Goal: Information Seeking & Learning: Find specific fact

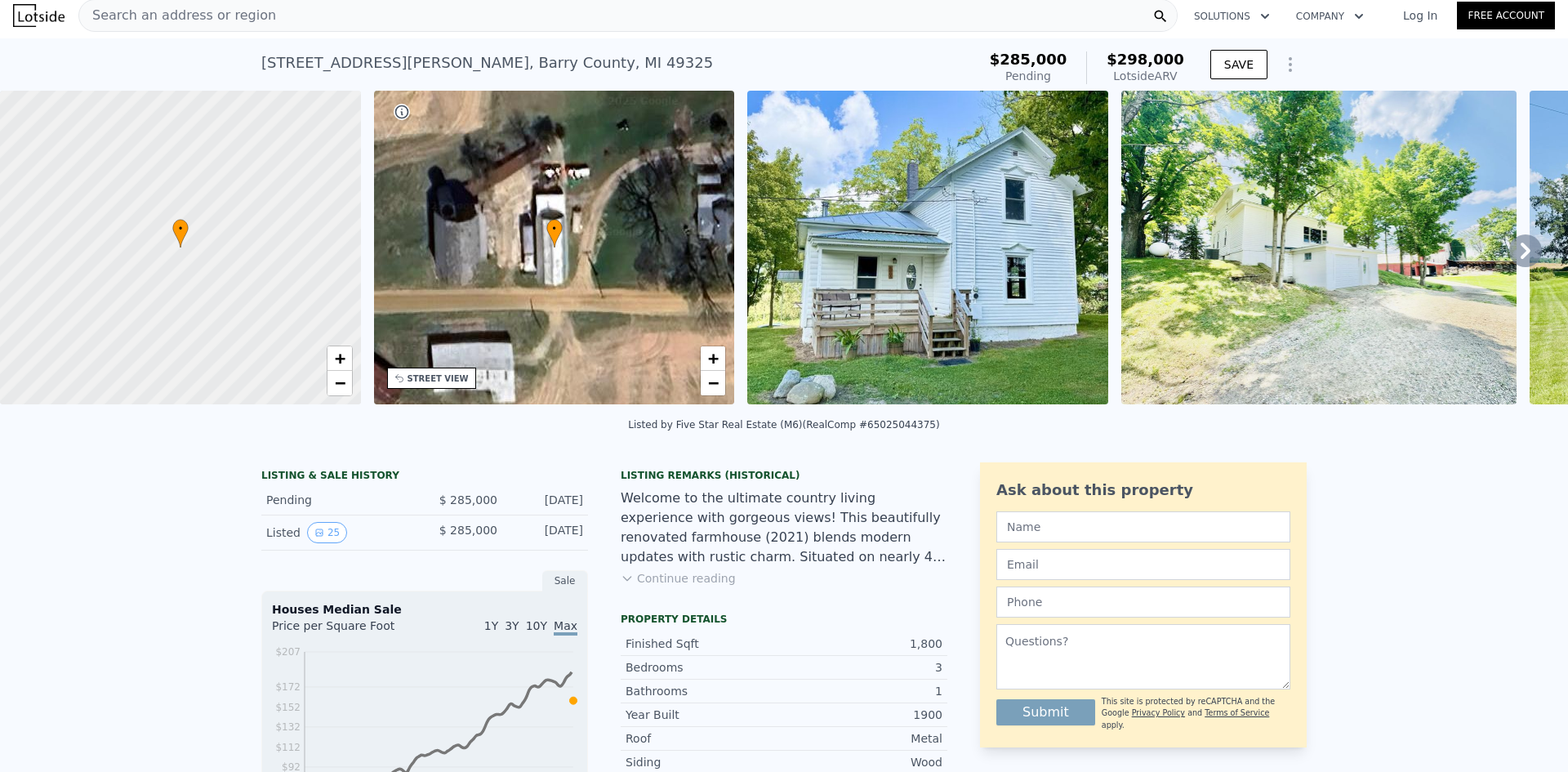
scroll to position [6, 0]
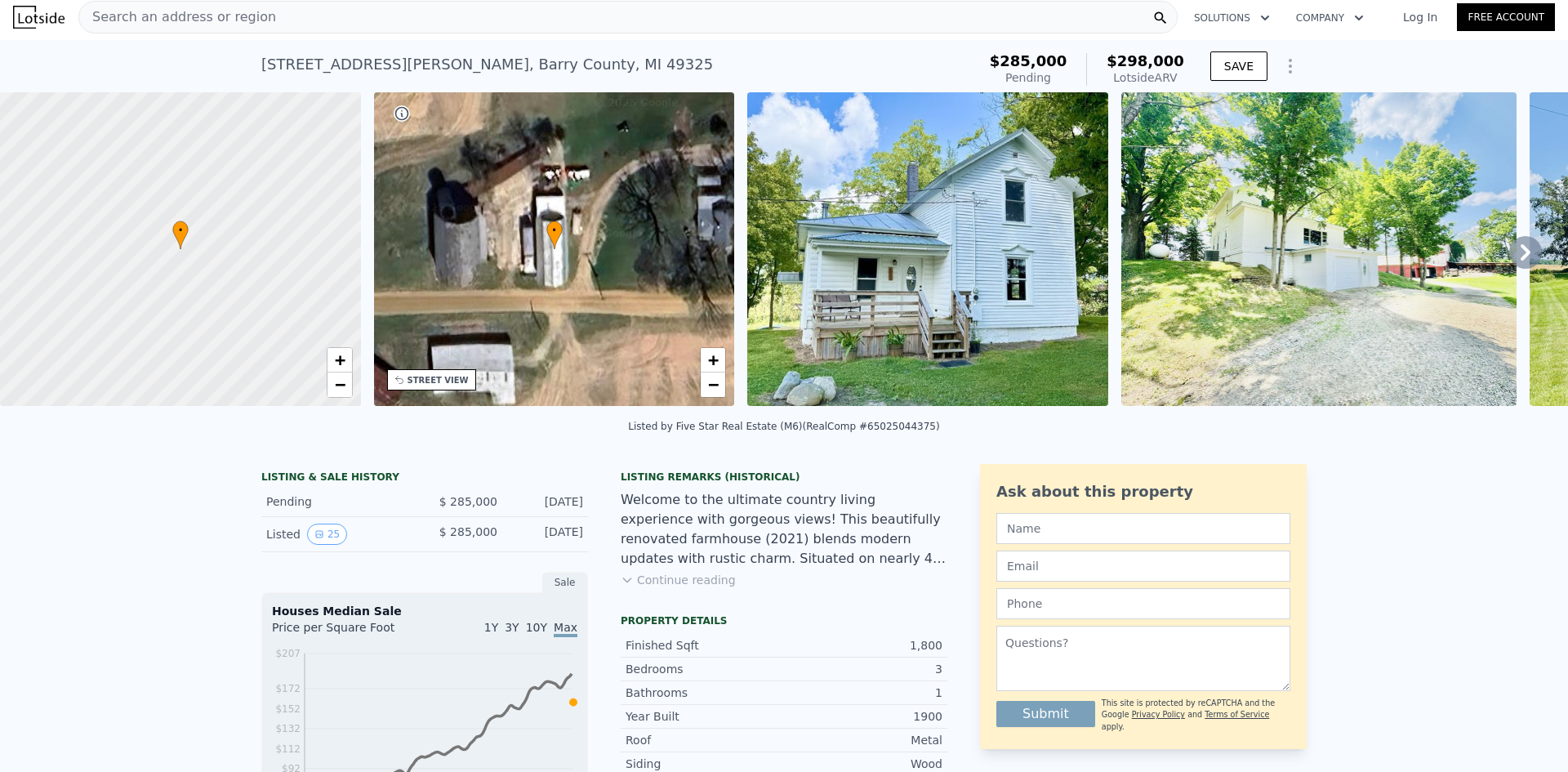
click at [1520, 252] on icon at bounding box center [1525, 252] width 10 height 17
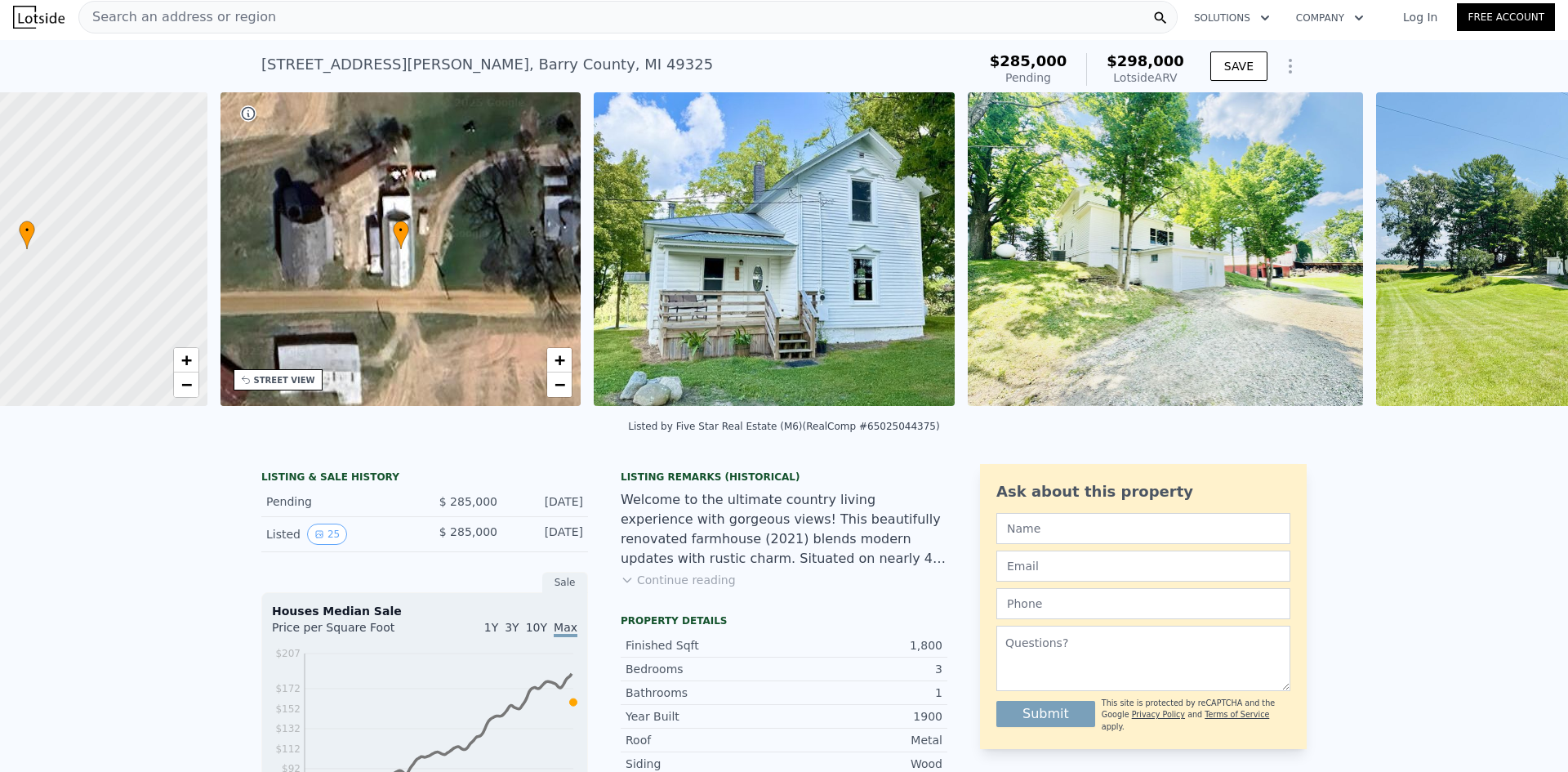
click at [1511, 252] on img at bounding box center [1585, 250] width 418 height 314
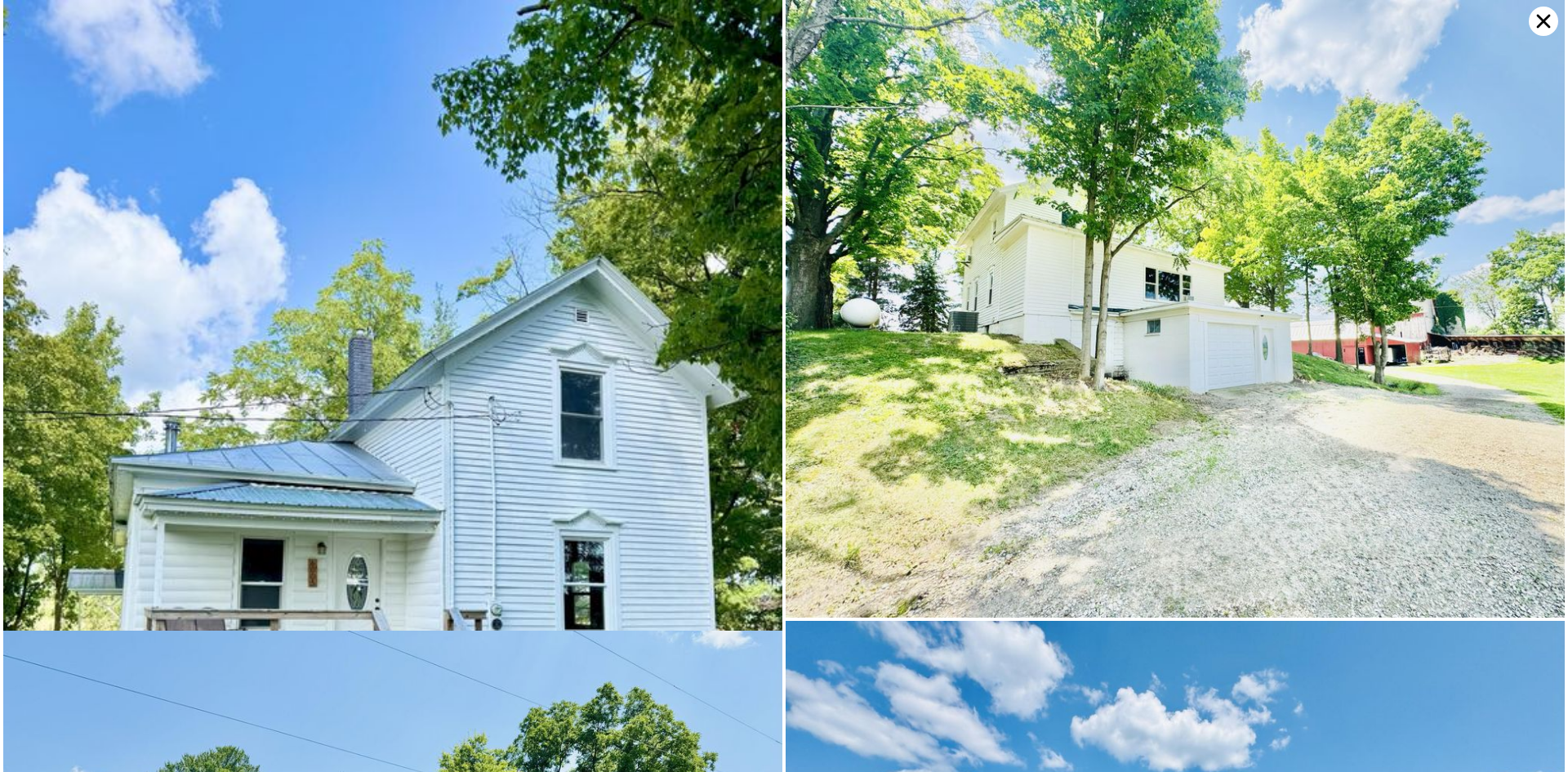
scroll to position [0, 381]
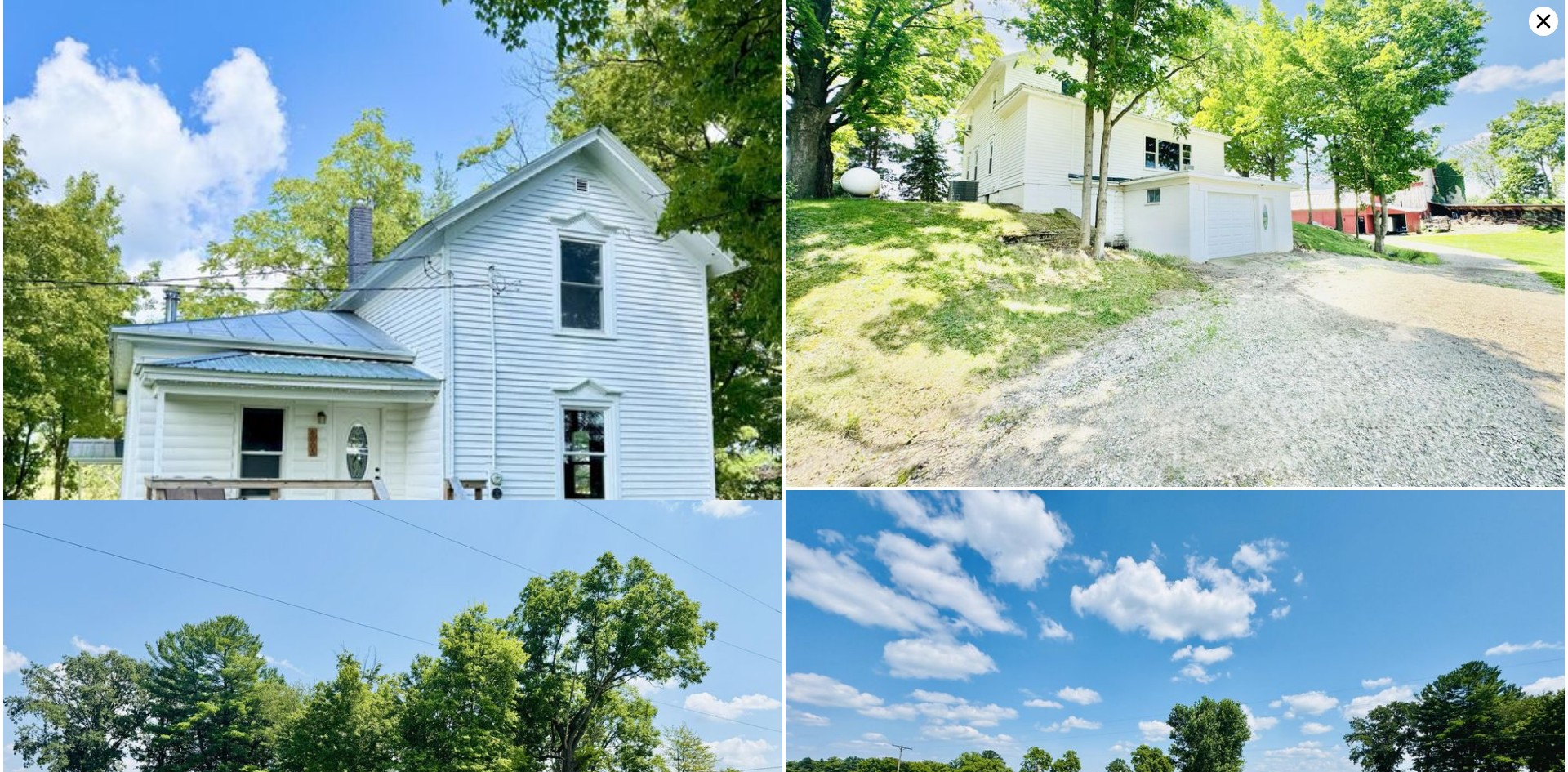
click at [1511, 252] on img at bounding box center [1175, 178] width 779 height 618
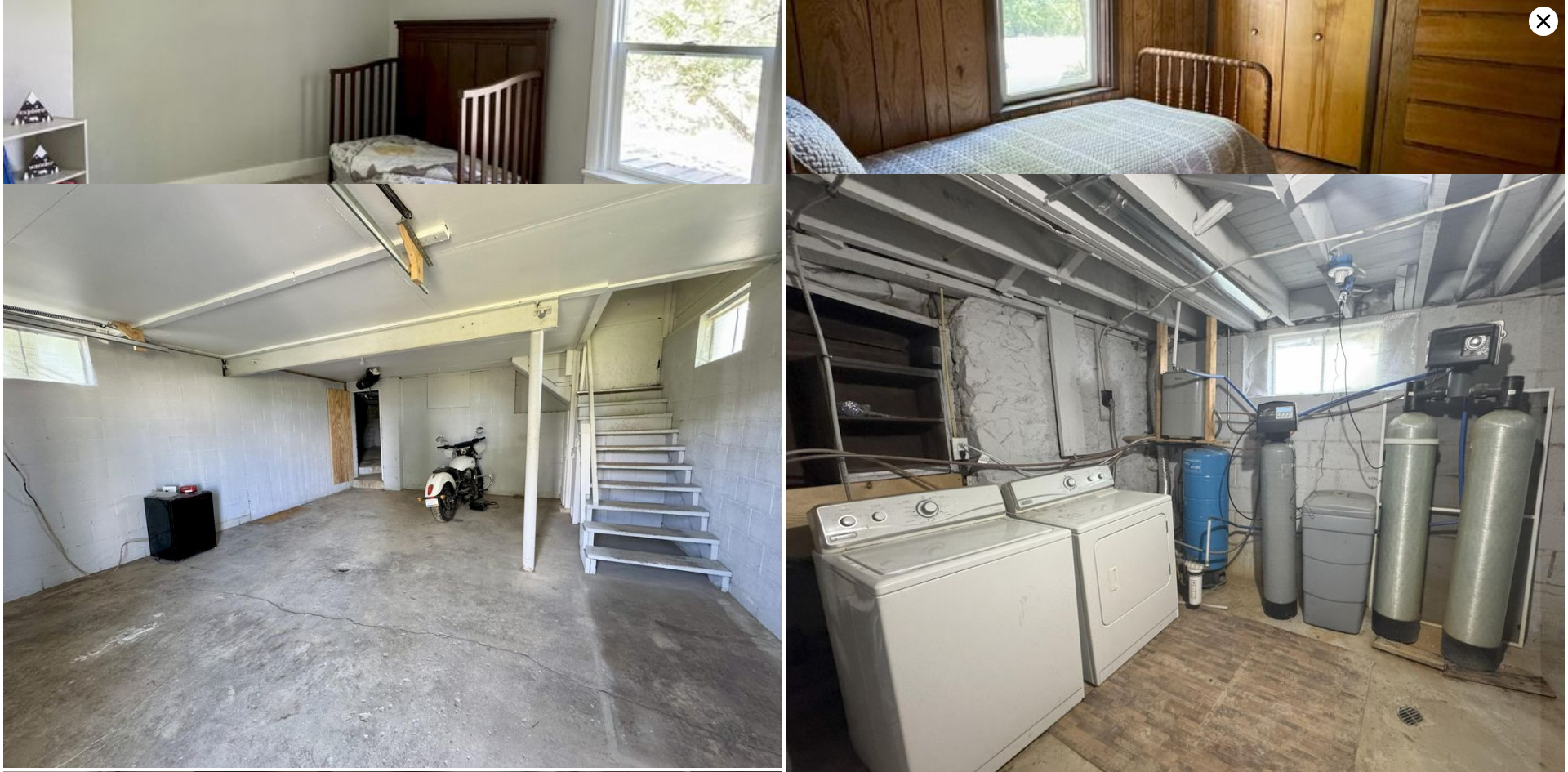
scroll to position [4366, 0]
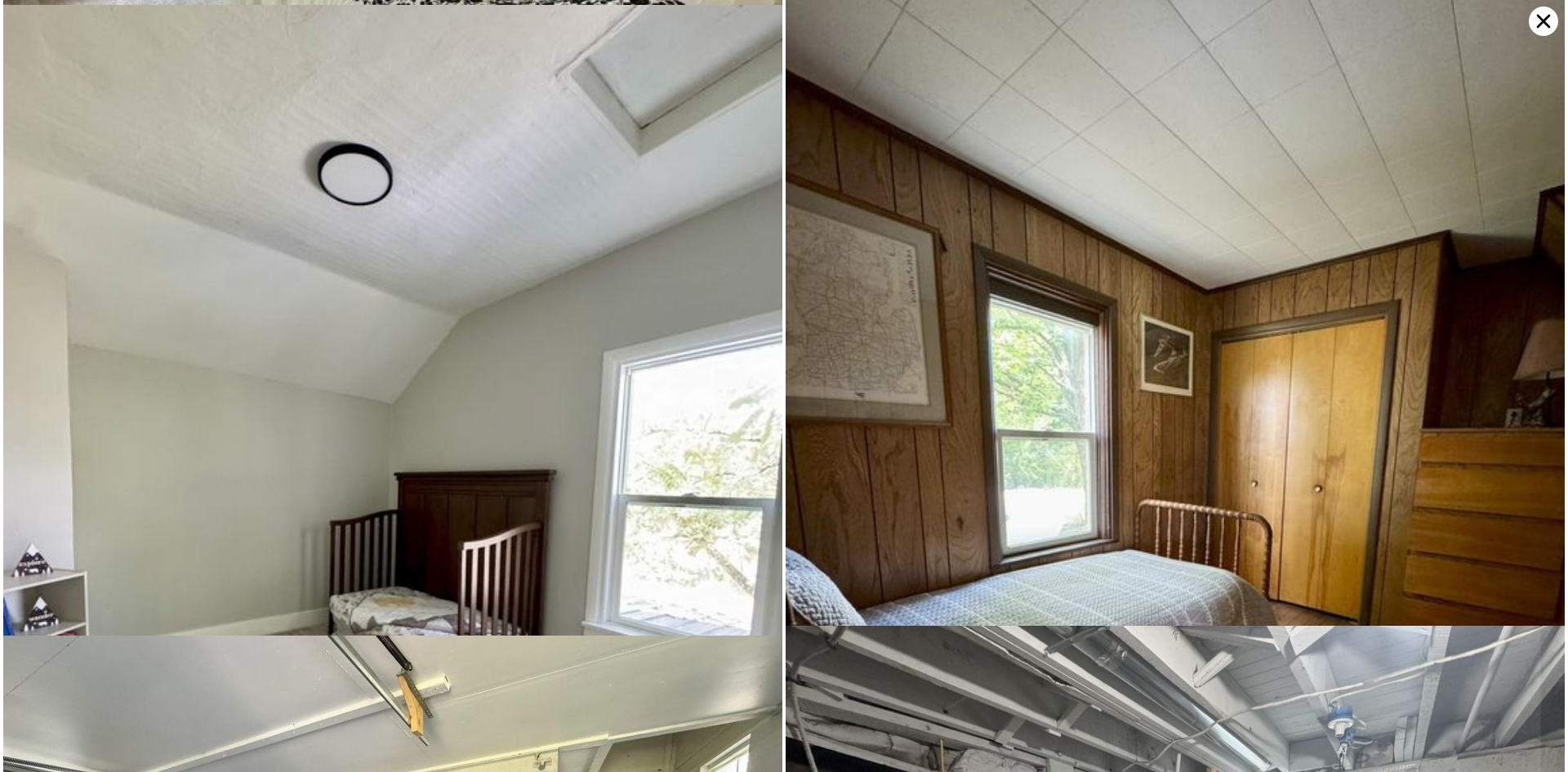
click at [1537, 20] on icon at bounding box center [1543, 21] width 29 height 29
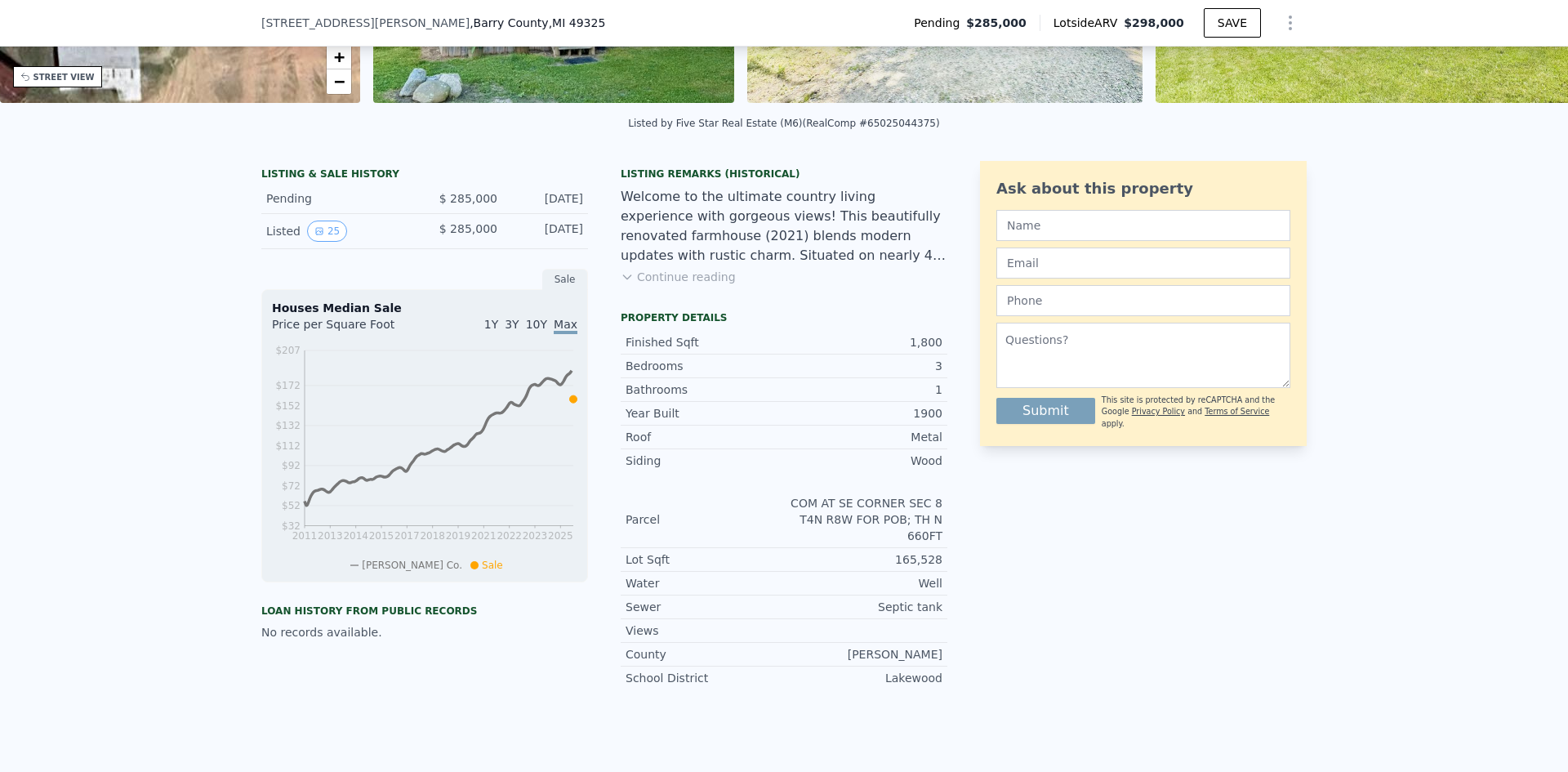
scroll to position [403, 0]
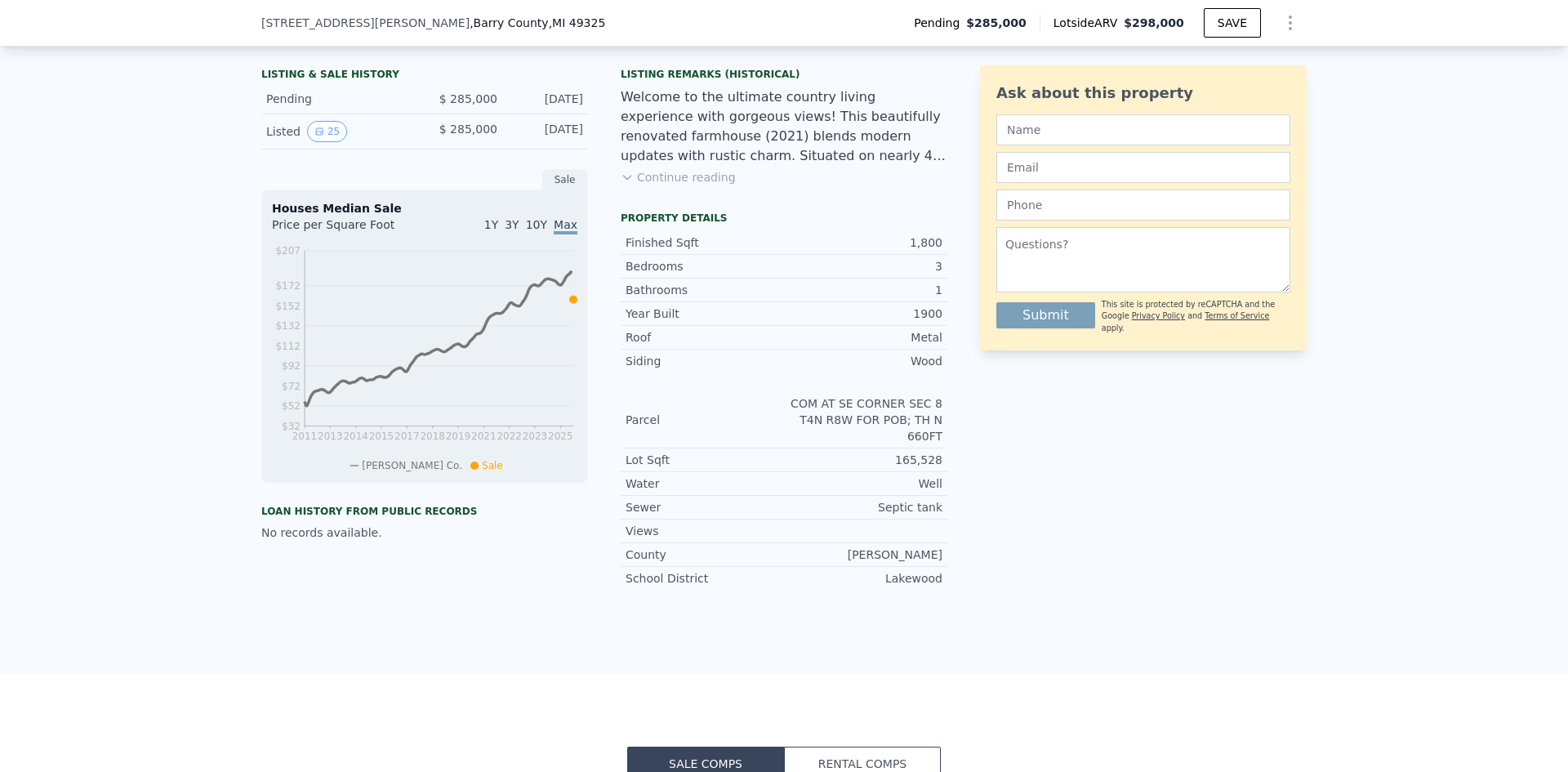
click at [684, 185] on button "Continue reading" at bounding box center [678, 177] width 115 height 17
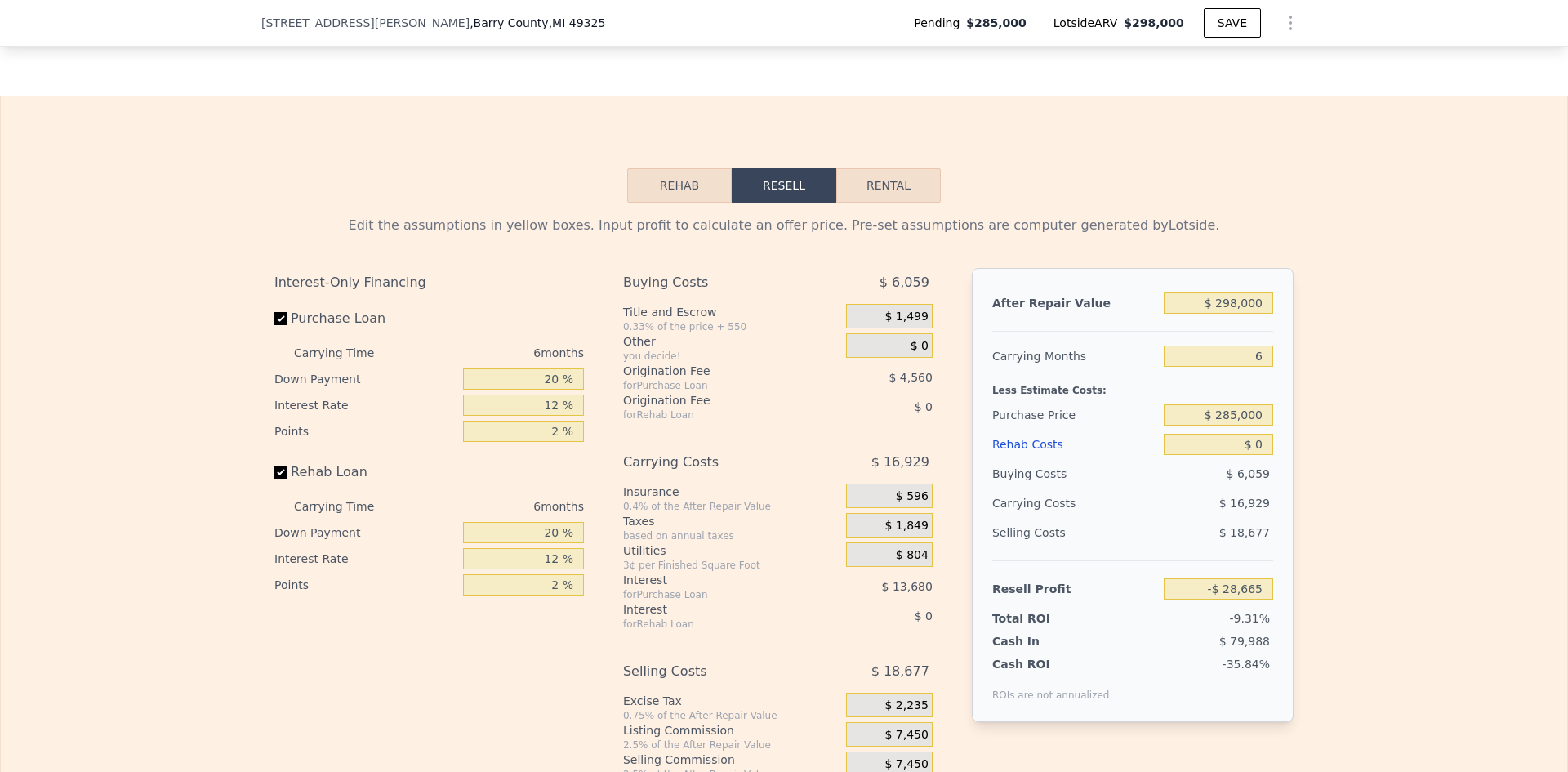
scroll to position [2281, 0]
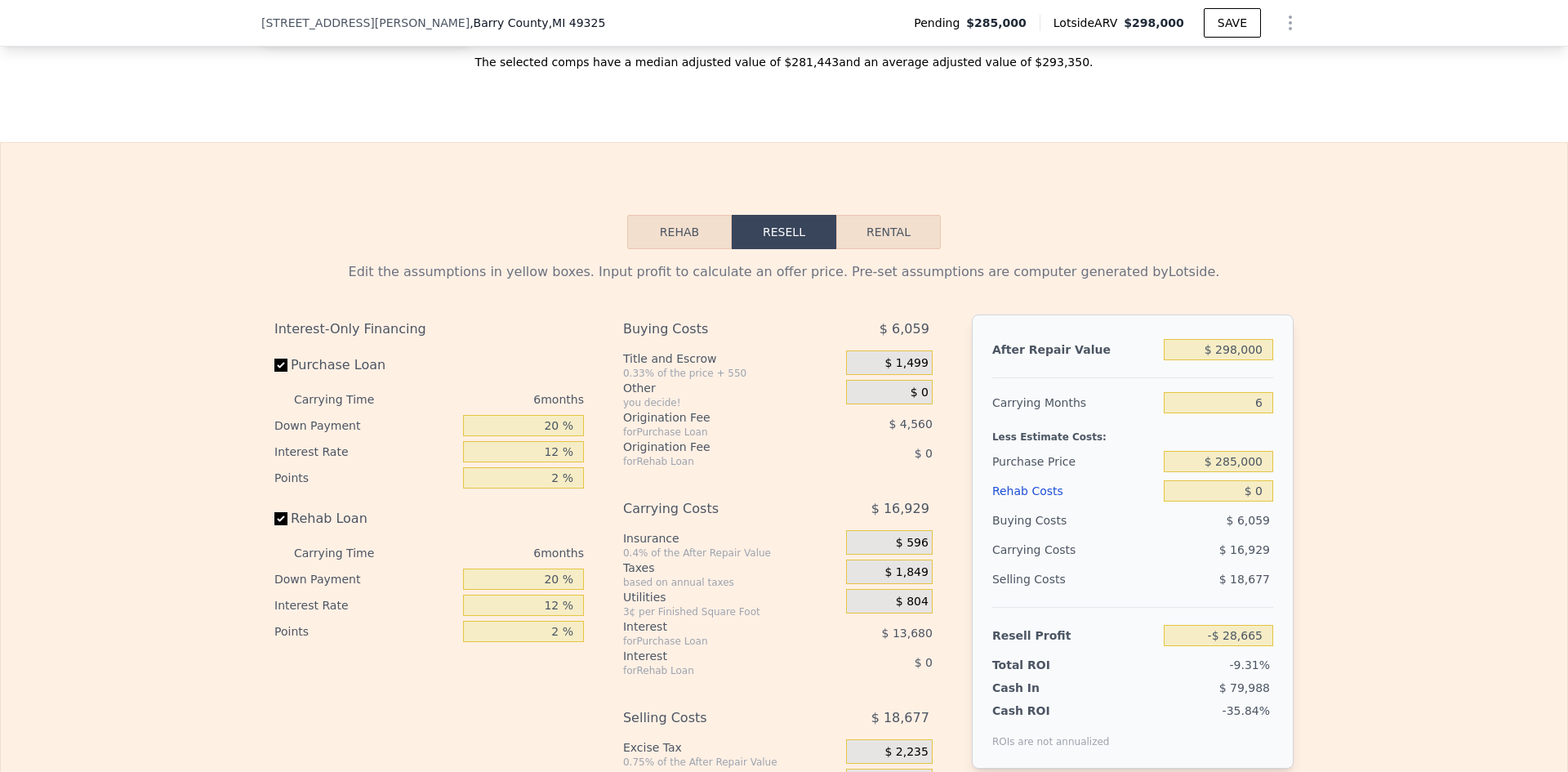
click at [694, 215] on button "Rehab" at bounding box center [679, 231] width 105 height 34
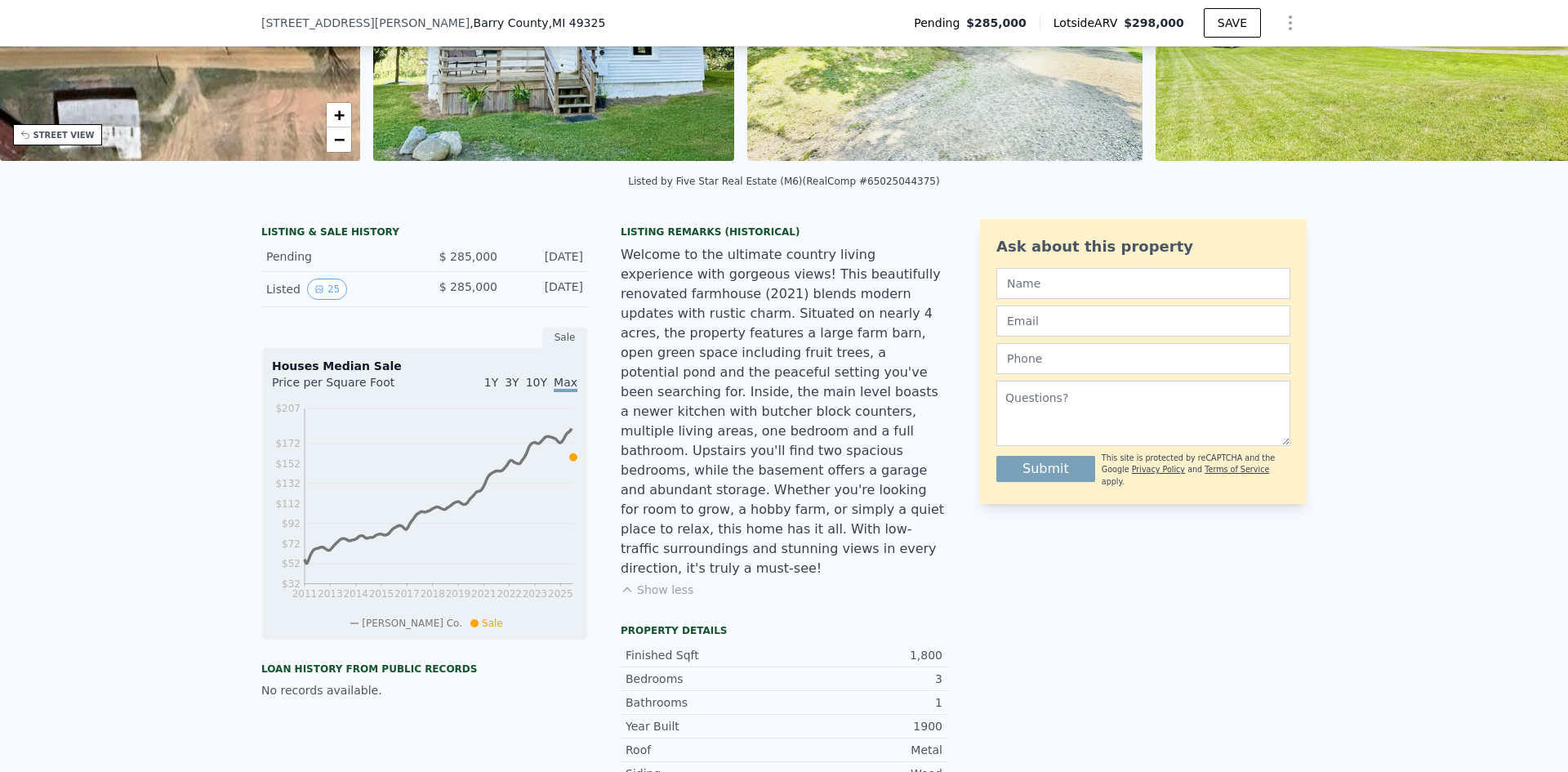
scroll to position [240, 0]
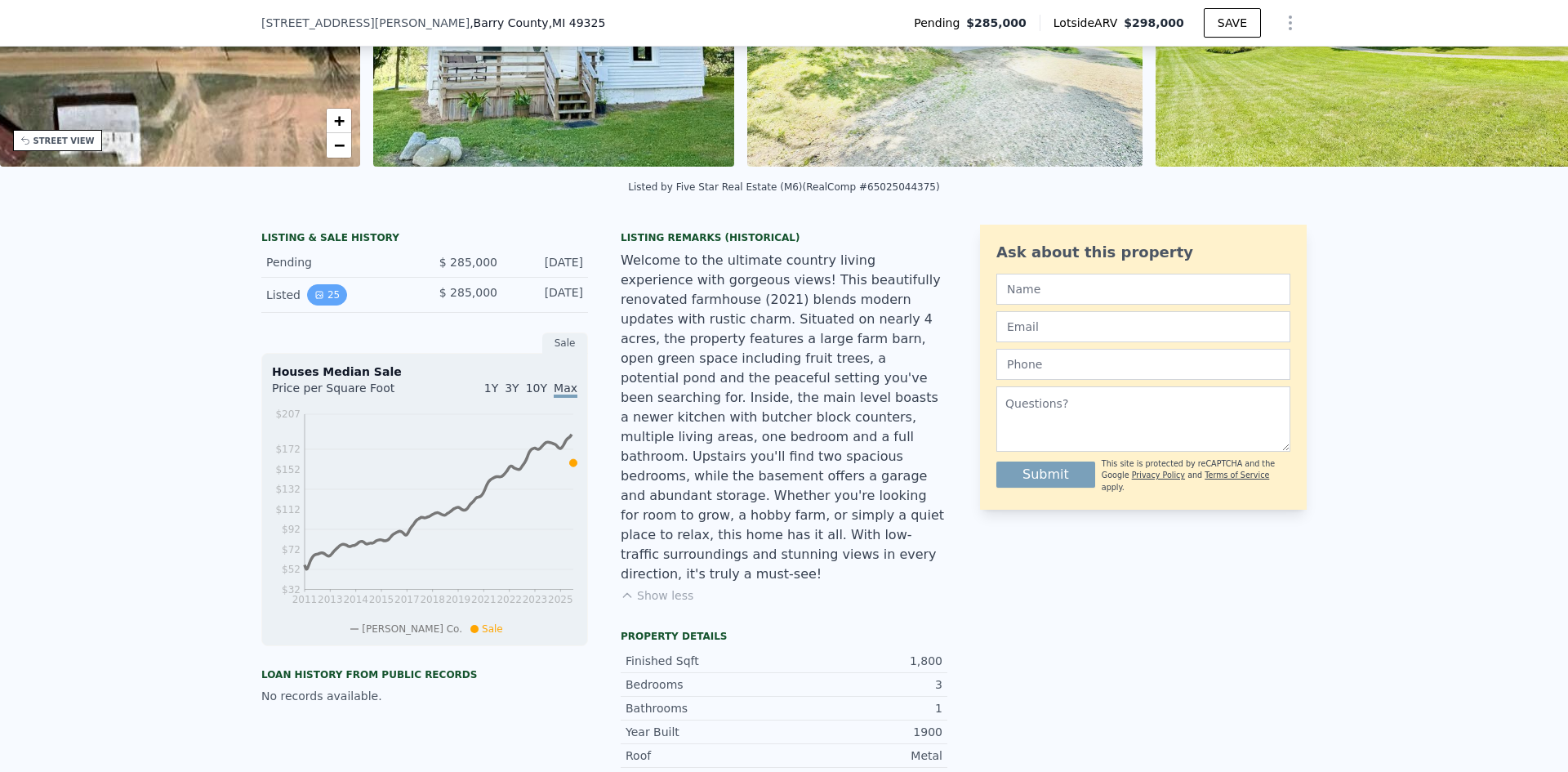
click at [328, 306] on button "25" at bounding box center [327, 295] width 40 height 21
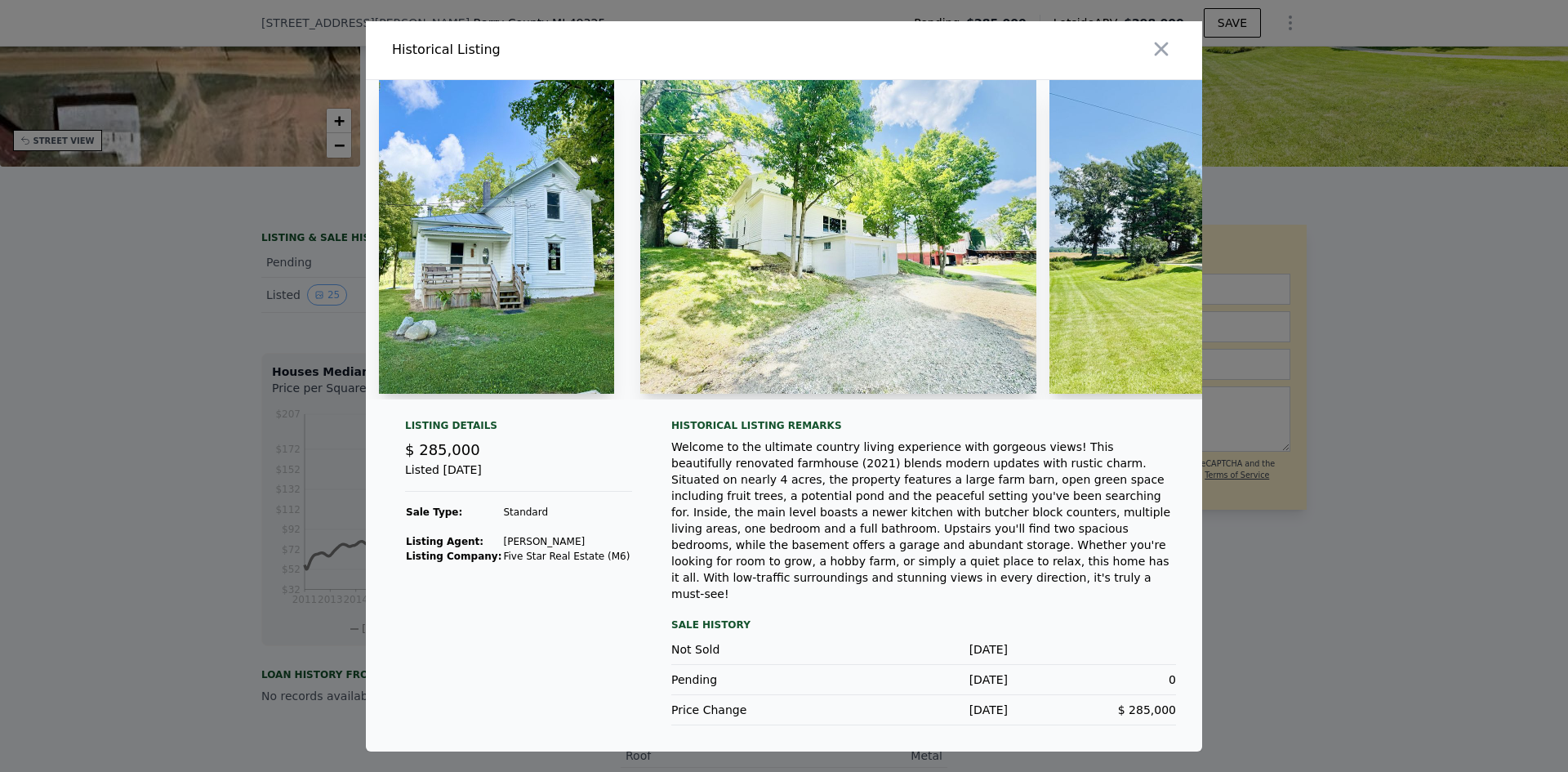
click at [216, 308] on div at bounding box center [784, 386] width 1568 height 772
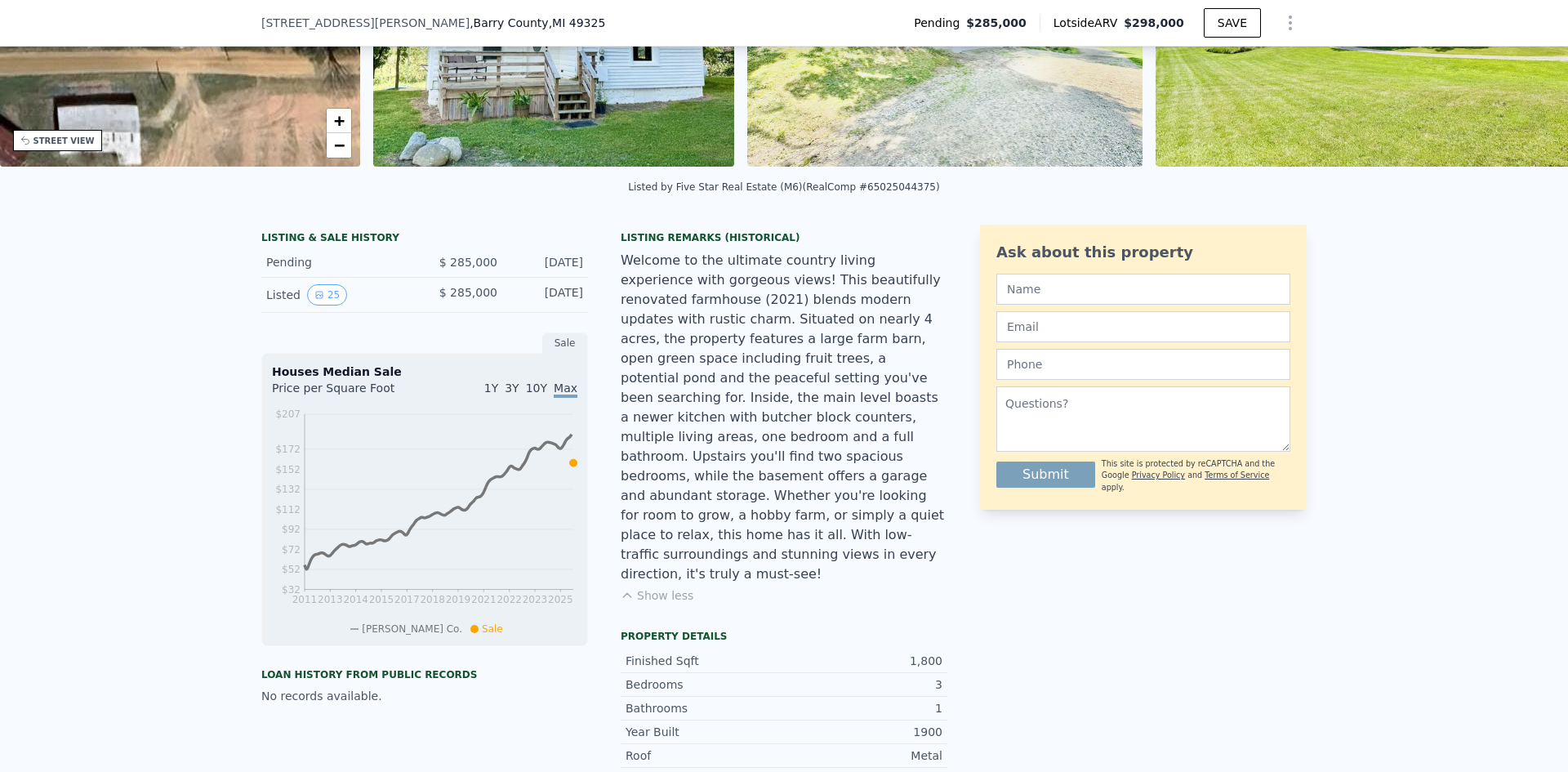
click at [327, 248] on div "LISTING & SALE HISTORY" at bounding box center [425, 240] width 327 height 17
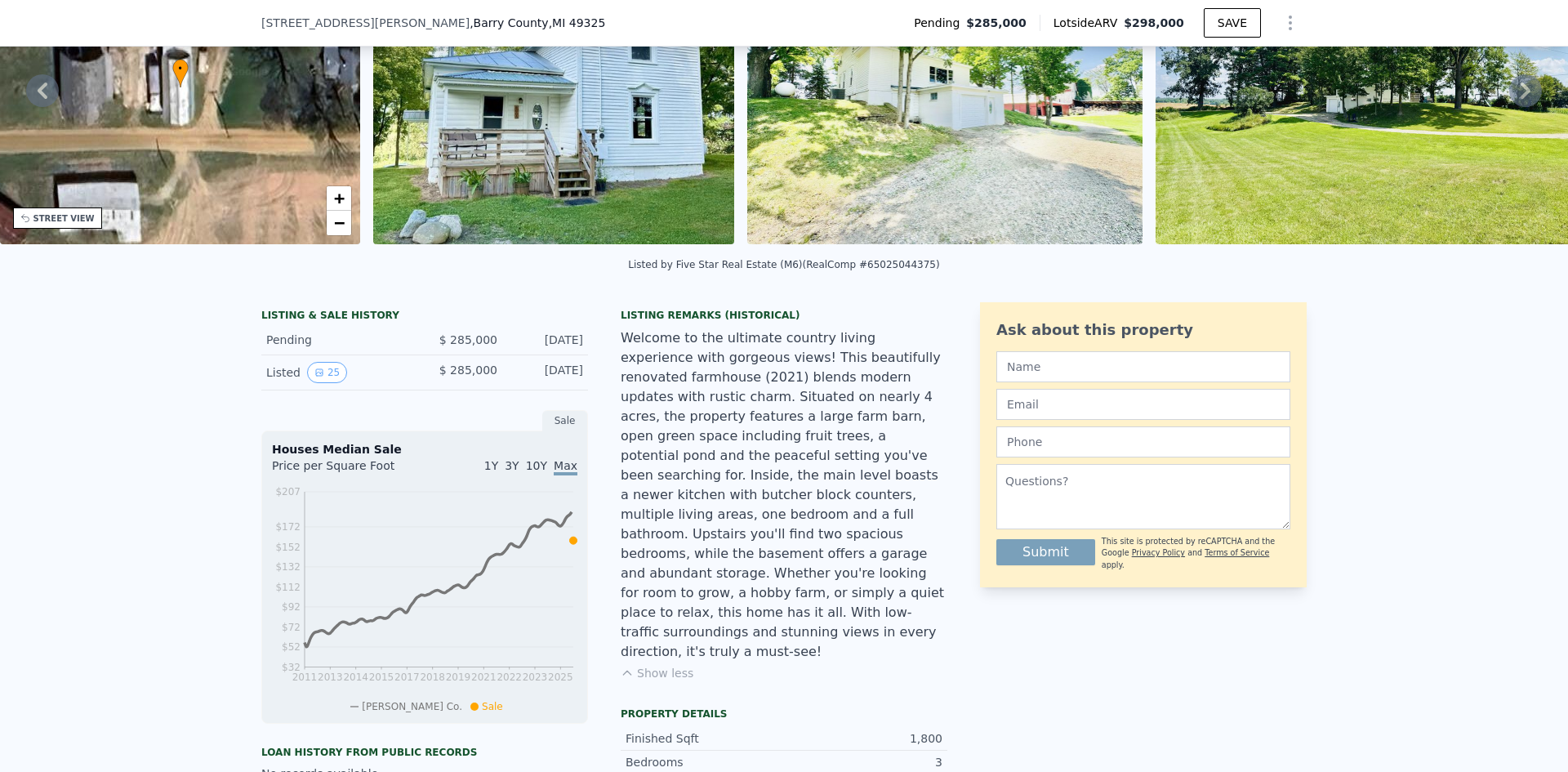
scroll to position [158, 0]
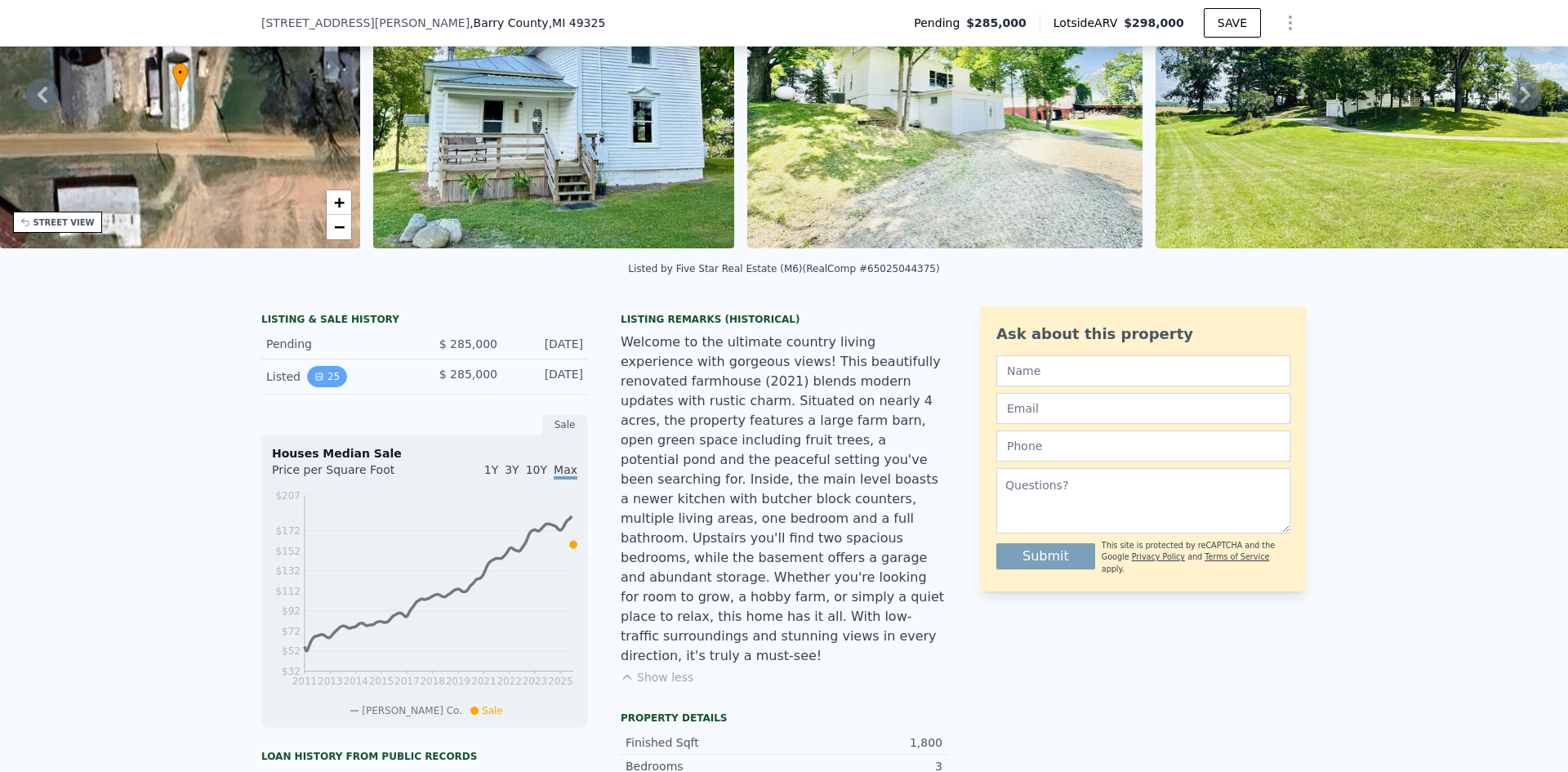
click at [329, 387] on button "25" at bounding box center [327, 376] width 40 height 21
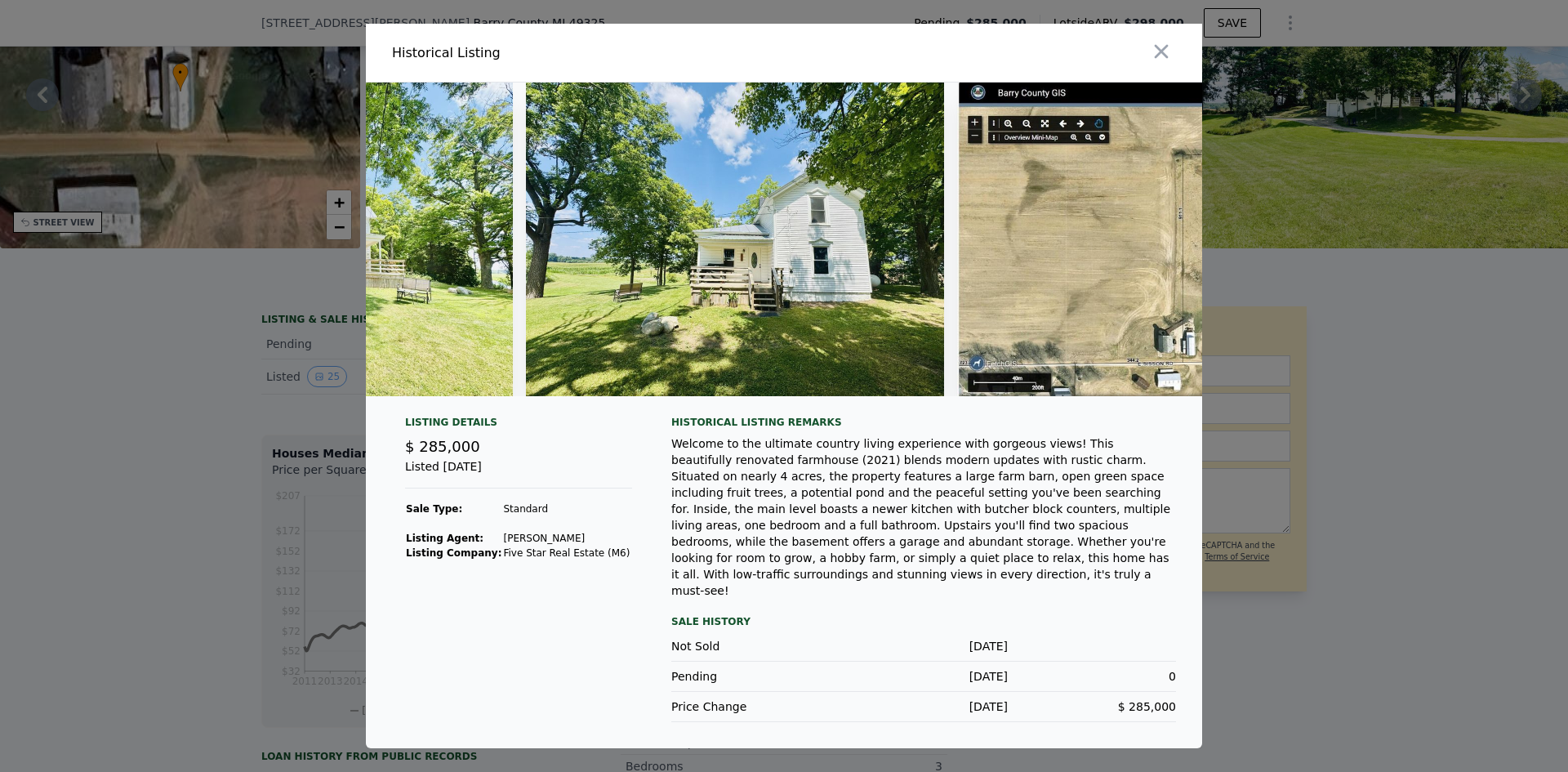
scroll to position [0, 7484]
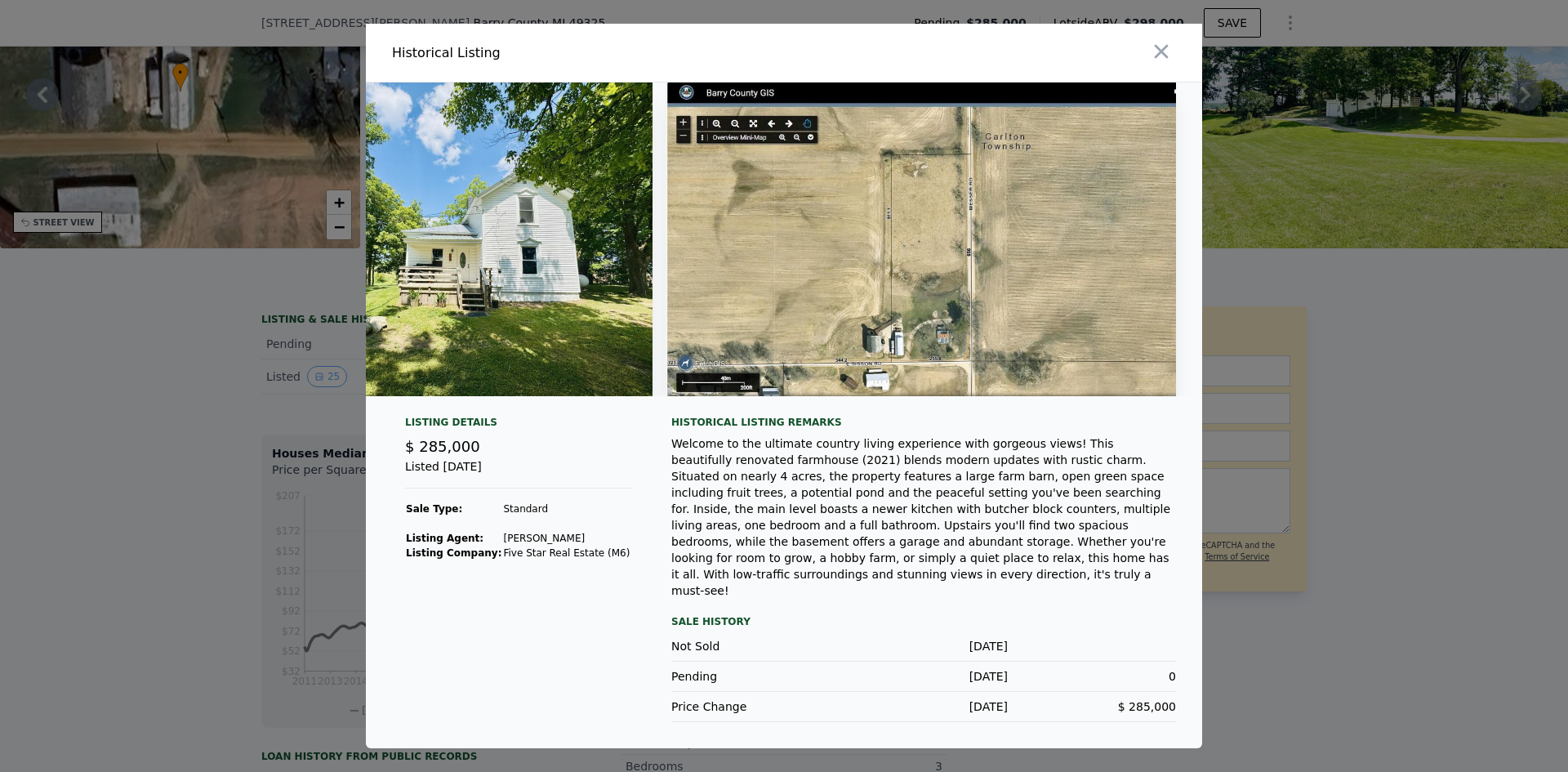
click at [182, 483] on div at bounding box center [784, 386] width 1568 height 772
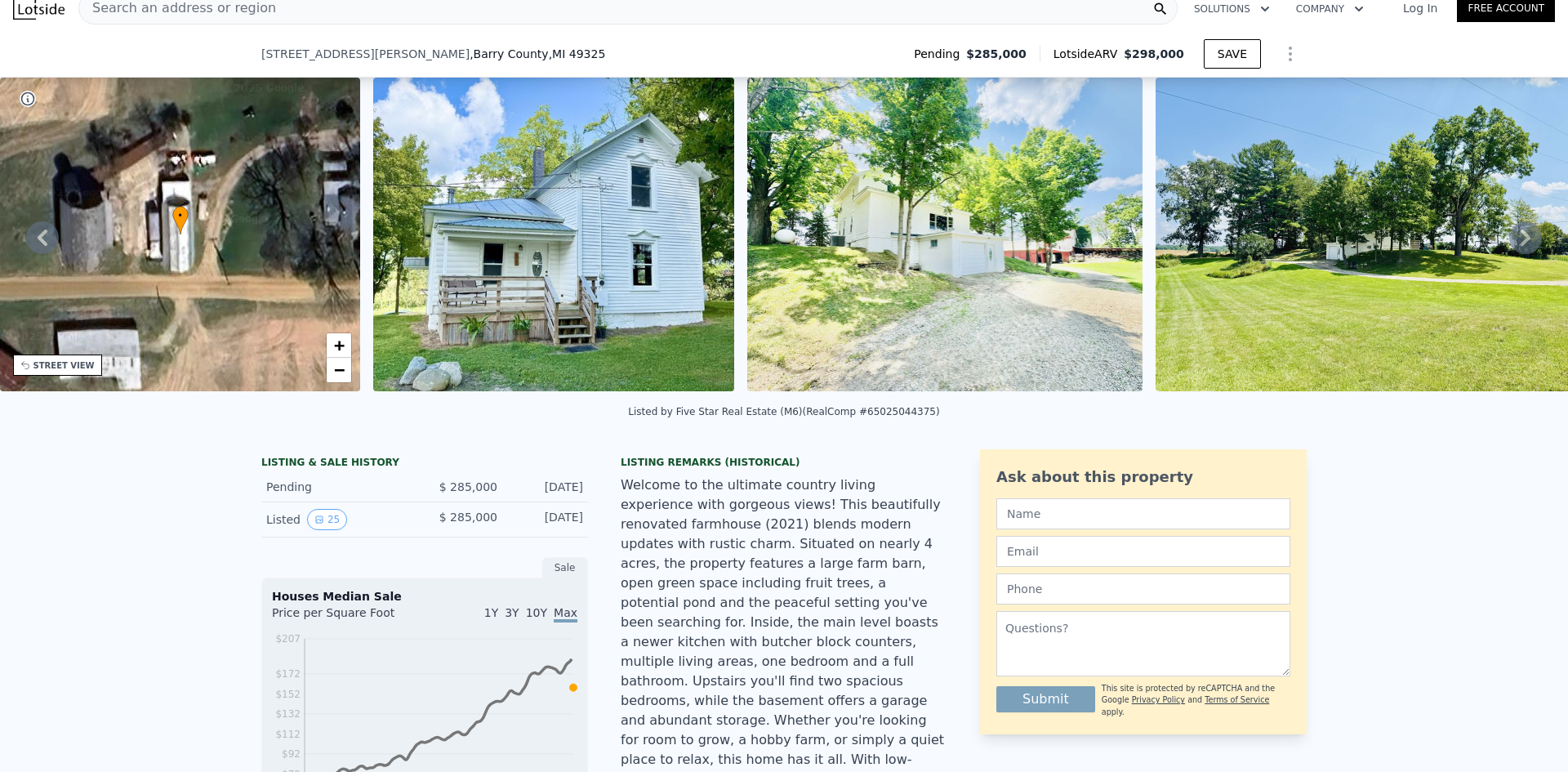
scroll to position [6, 0]
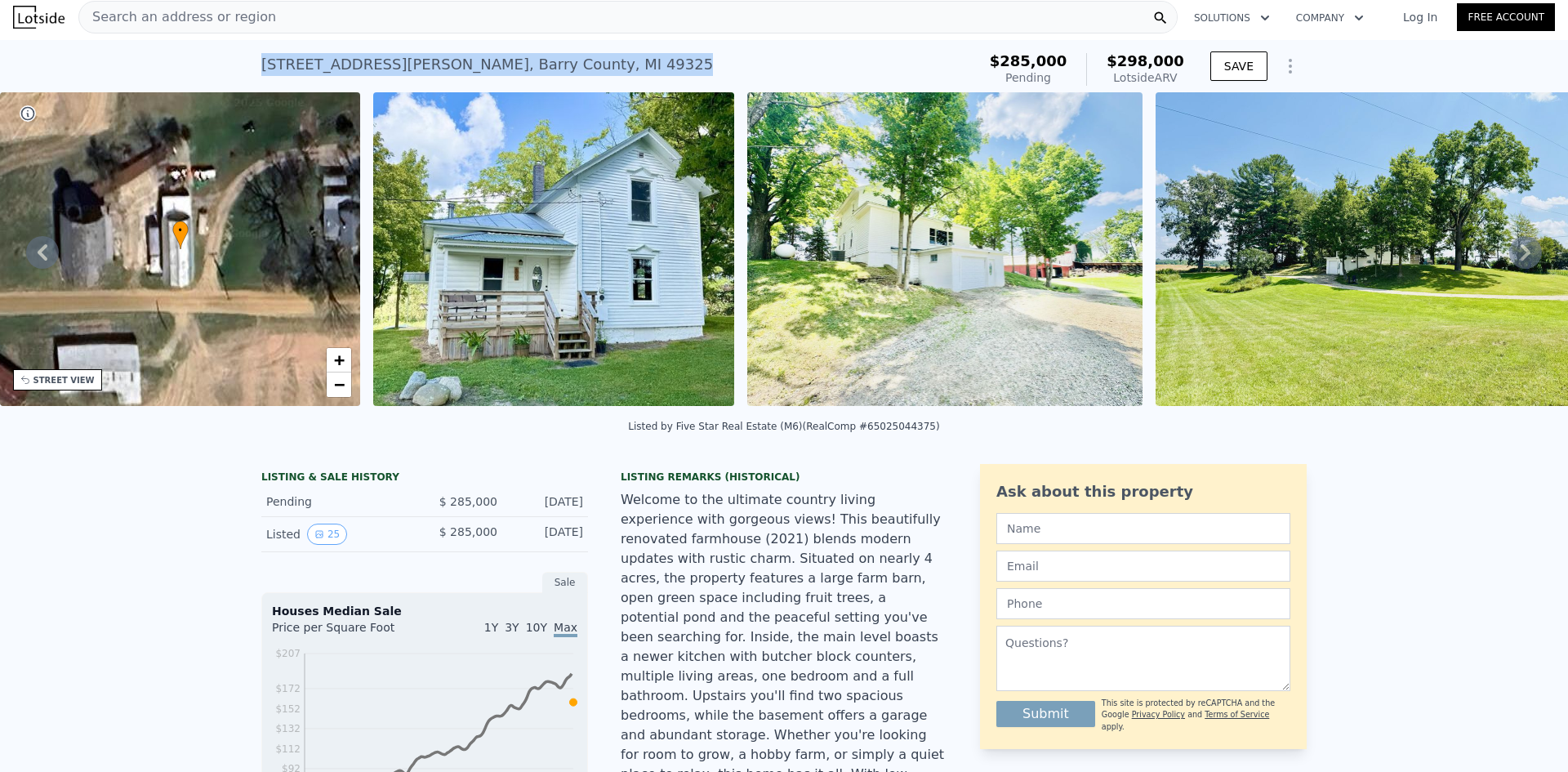
drag, startPoint x: 255, startPoint y: 62, endPoint x: 561, endPoint y: 78, distance: 306.4
click at [561, 78] on div "[STREET_ADDRESS][PERSON_NAME] Pending (~ARV $298k )" at bounding box center [616, 70] width 709 height 46
copy div "[STREET_ADDRESS][PERSON_NAME]"
drag, startPoint x: 370, startPoint y: 17, endPoint x: 278, endPoint y: 24, distance: 92.3
click at [278, 24] on div "Search an address or region" at bounding box center [627, 17] width 1099 height 33
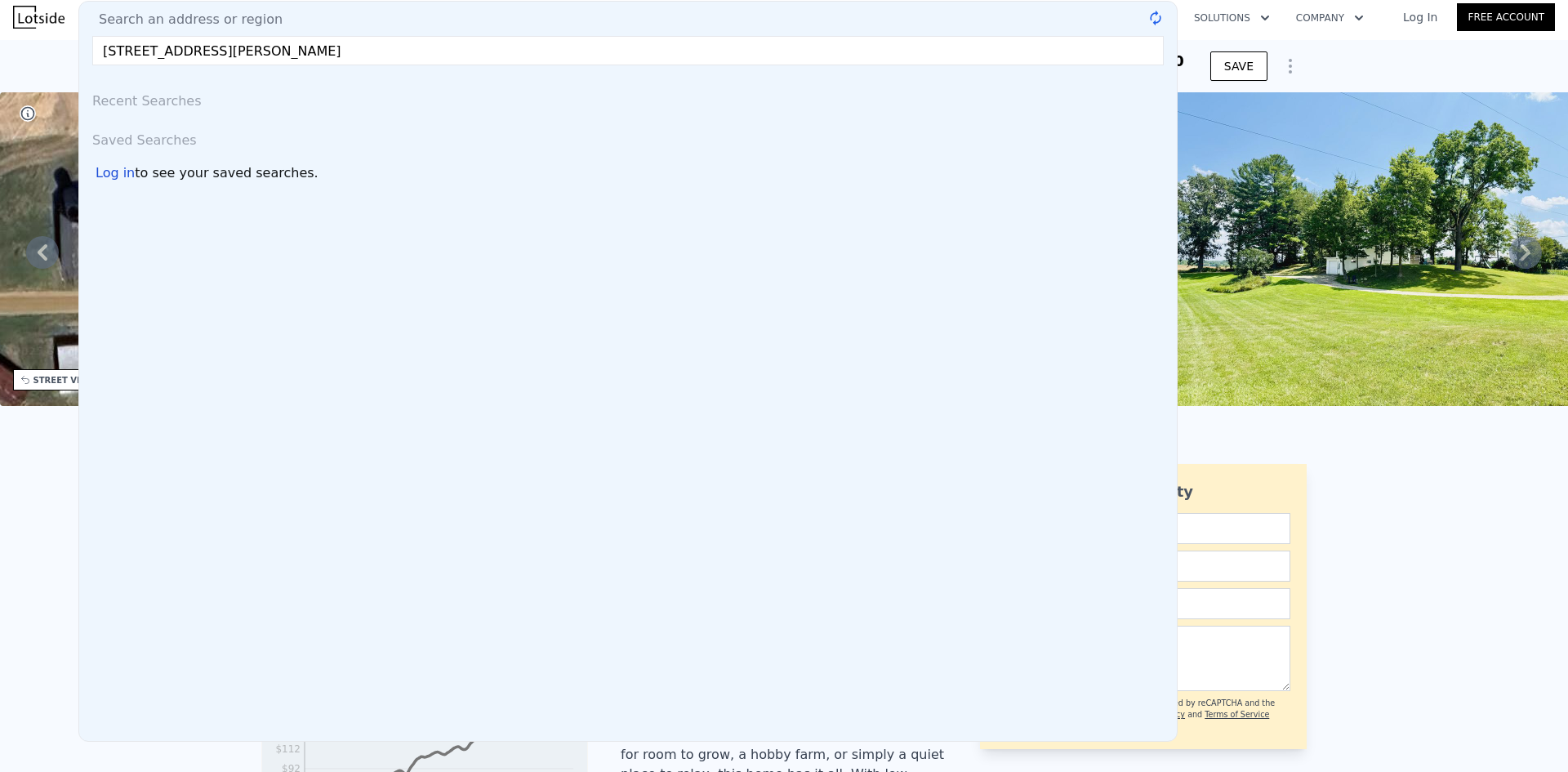
click at [148, 51] on input "[STREET_ADDRESS][PERSON_NAME]" at bounding box center [628, 50] width 1071 height 29
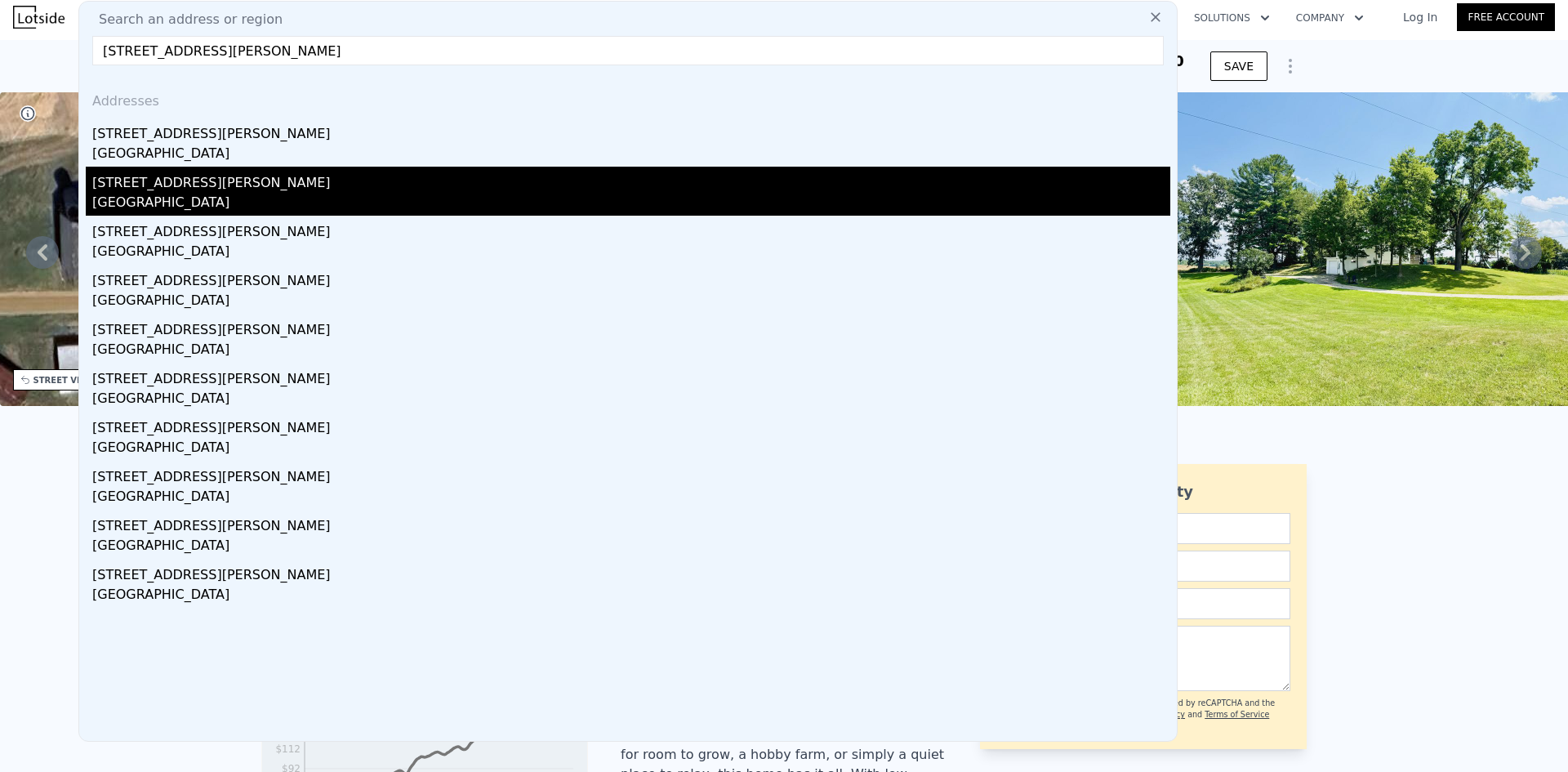
type input "[STREET_ADDRESS][PERSON_NAME]"
click at [266, 209] on div "[GEOGRAPHIC_DATA]" at bounding box center [632, 204] width 1078 height 23
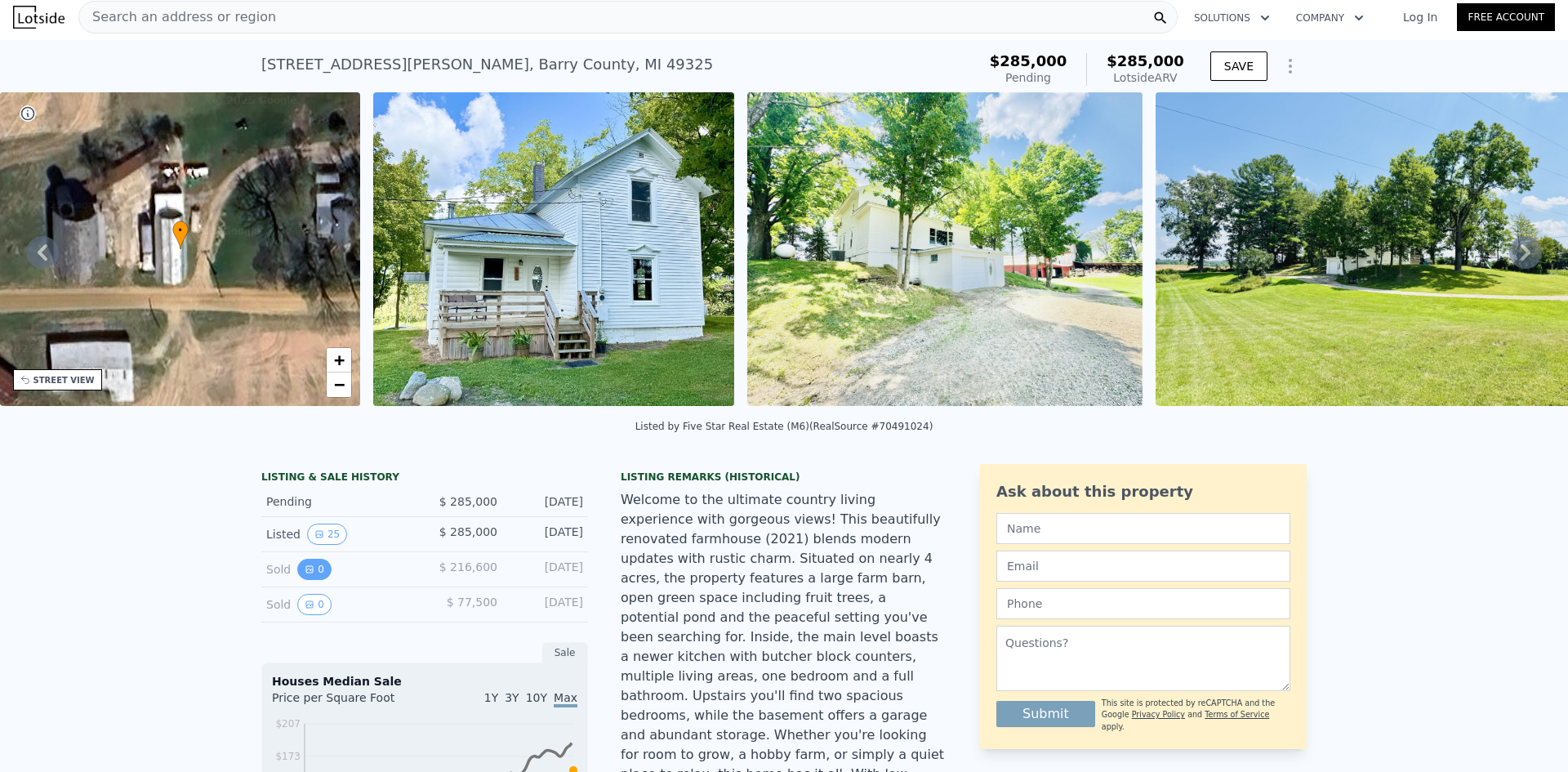
click at [305, 574] on icon "View historical data" at bounding box center [309, 569] width 10 height 10
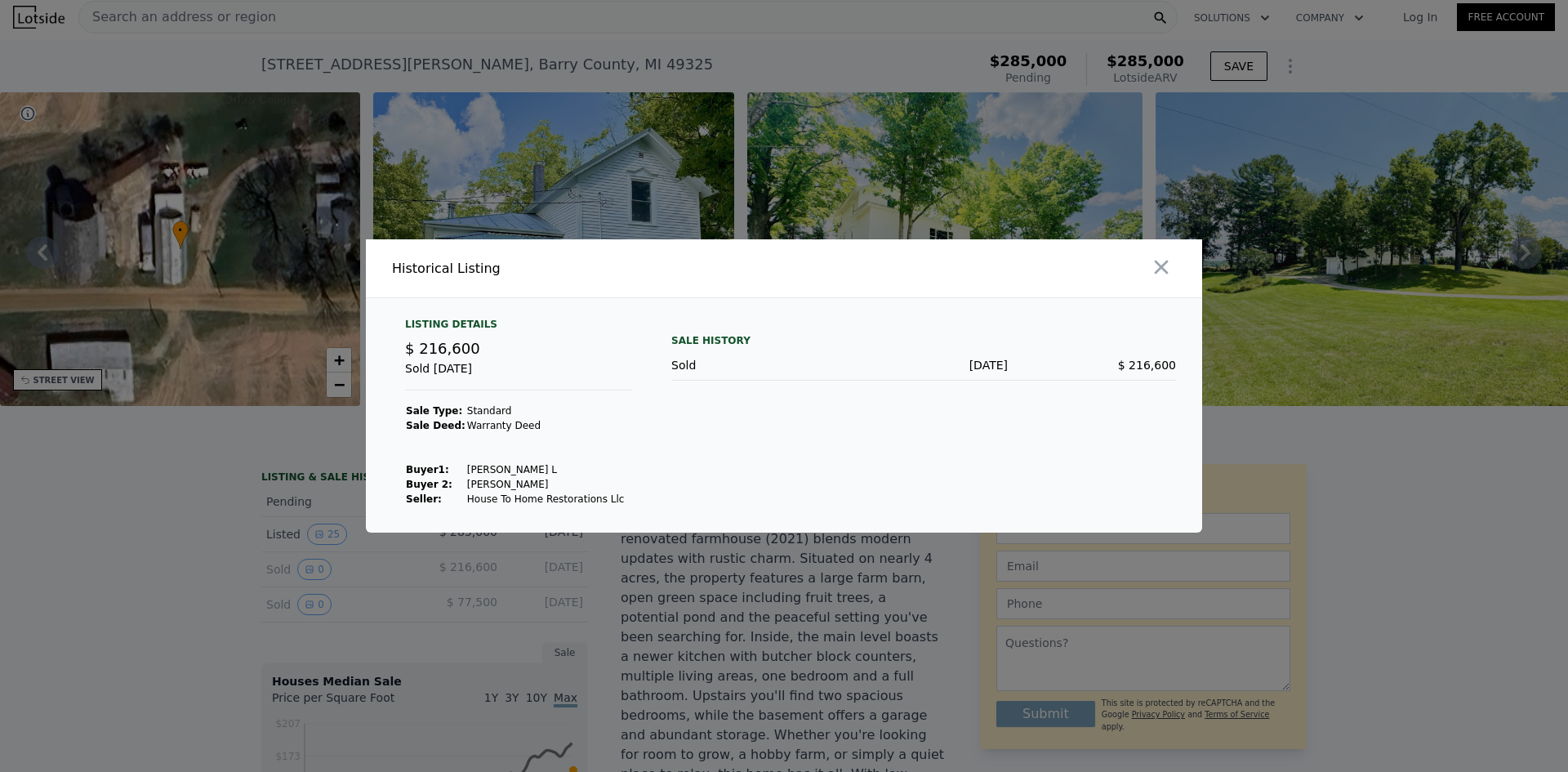
click at [179, 583] on div at bounding box center [784, 386] width 1568 height 772
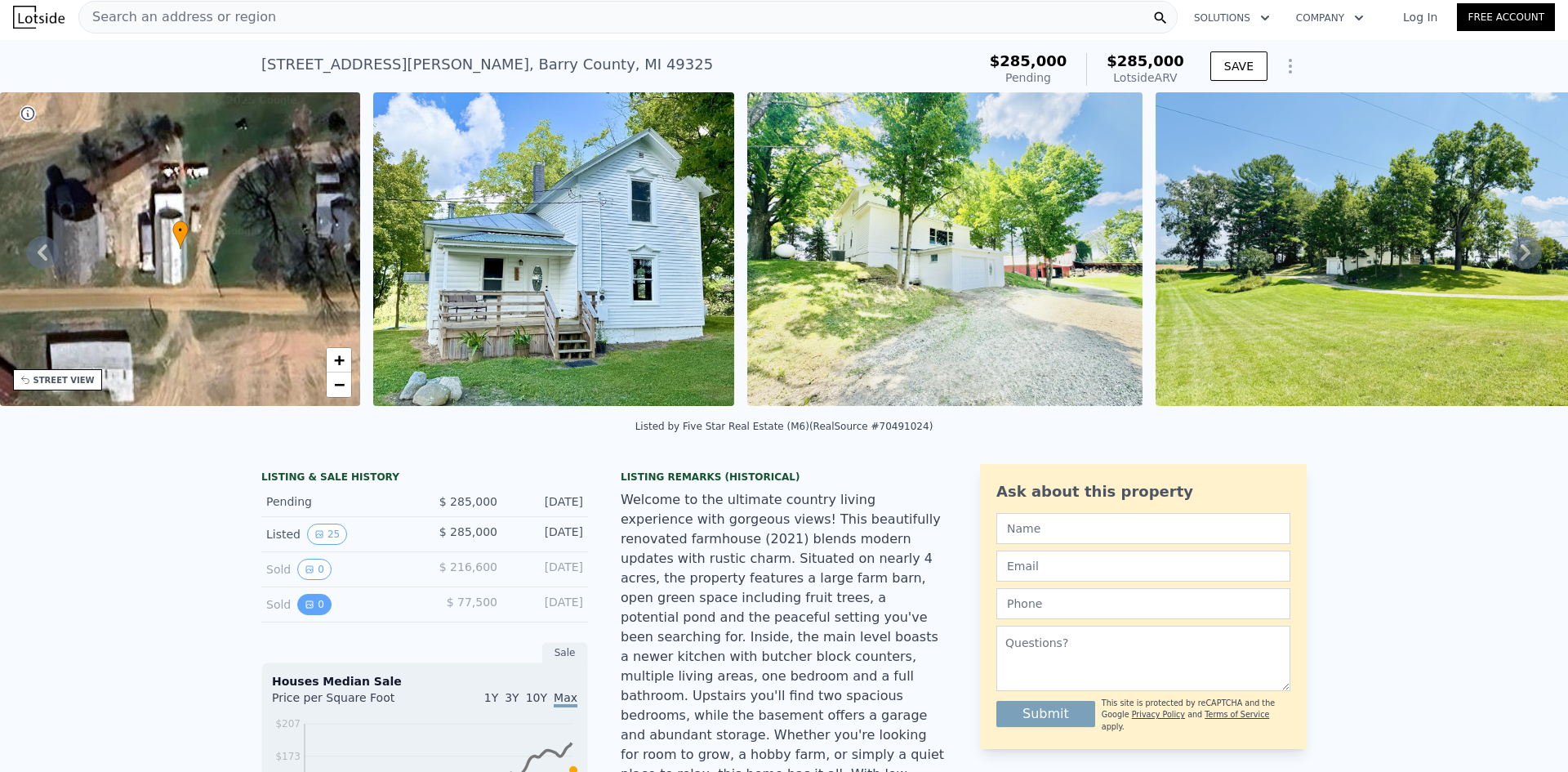
click at [314, 615] on button "0" at bounding box center [314, 604] width 34 height 21
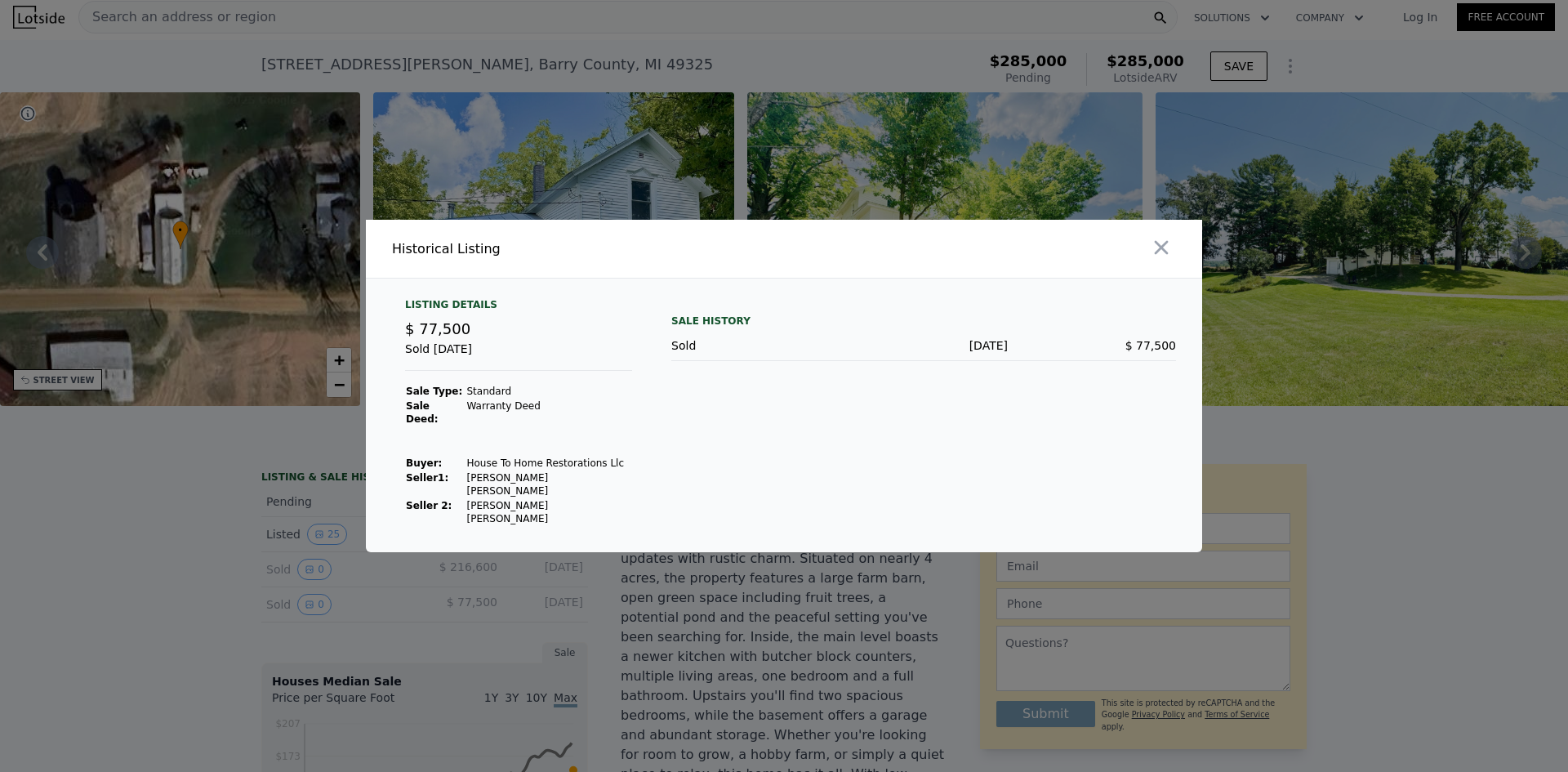
click at [195, 607] on div at bounding box center [784, 386] width 1568 height 772
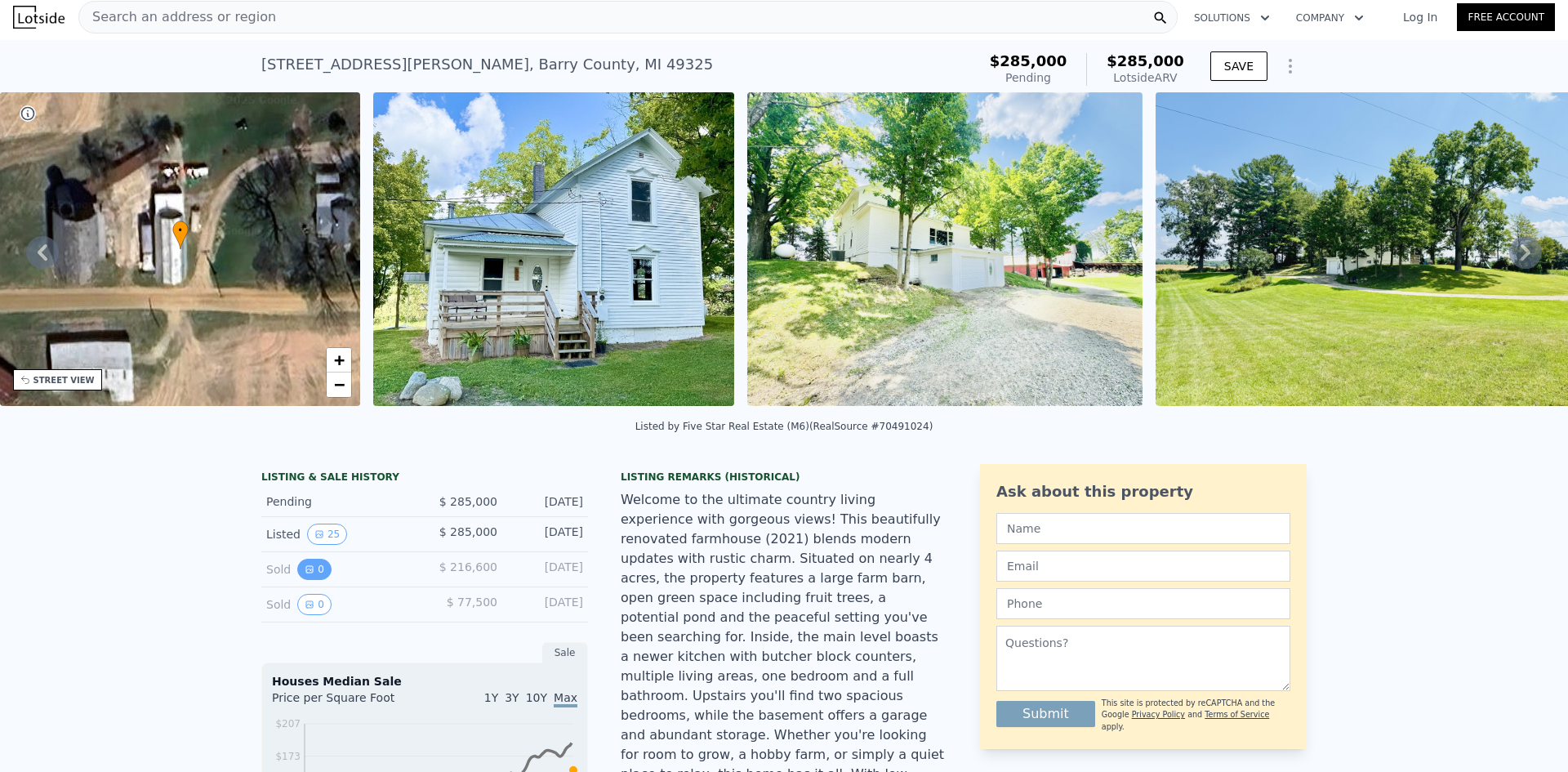
click at [305, 574] on icon "View historical data" at bounding box center [309, 569] width 10 height 10
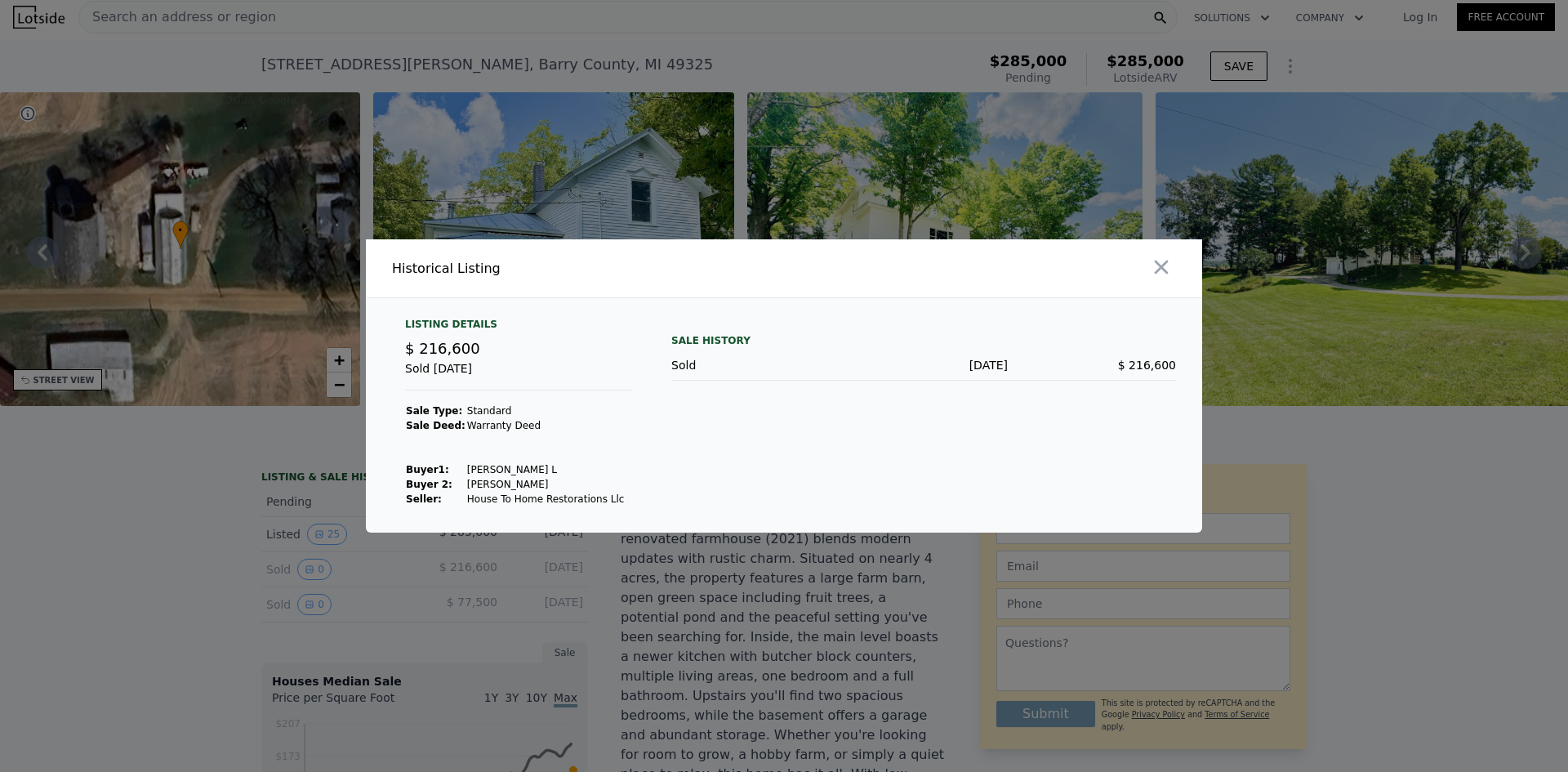
click at [196, 583] on div at bounding box center [784, 386] width 1568 height 772
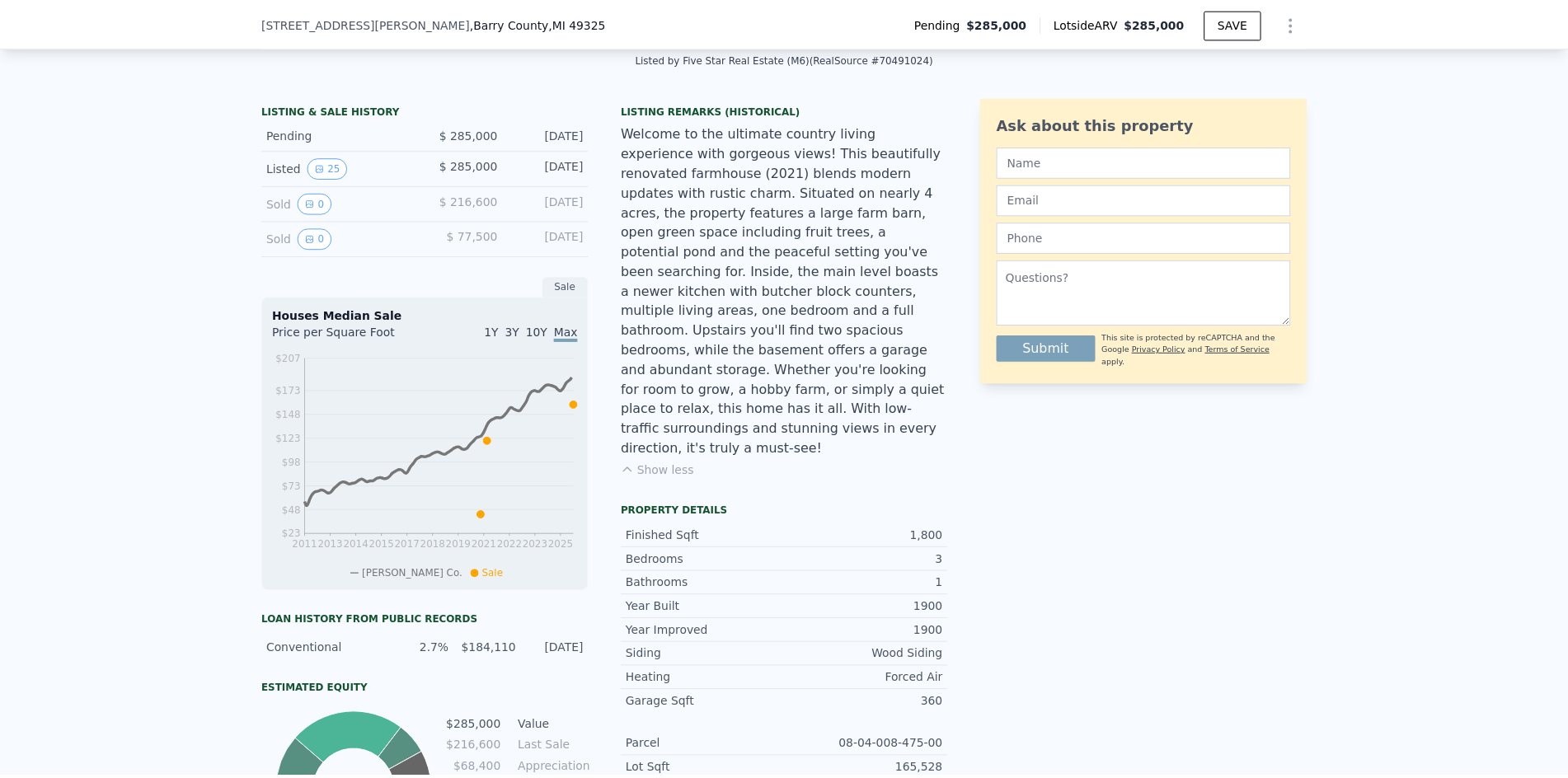
scroll to position [330, 0]
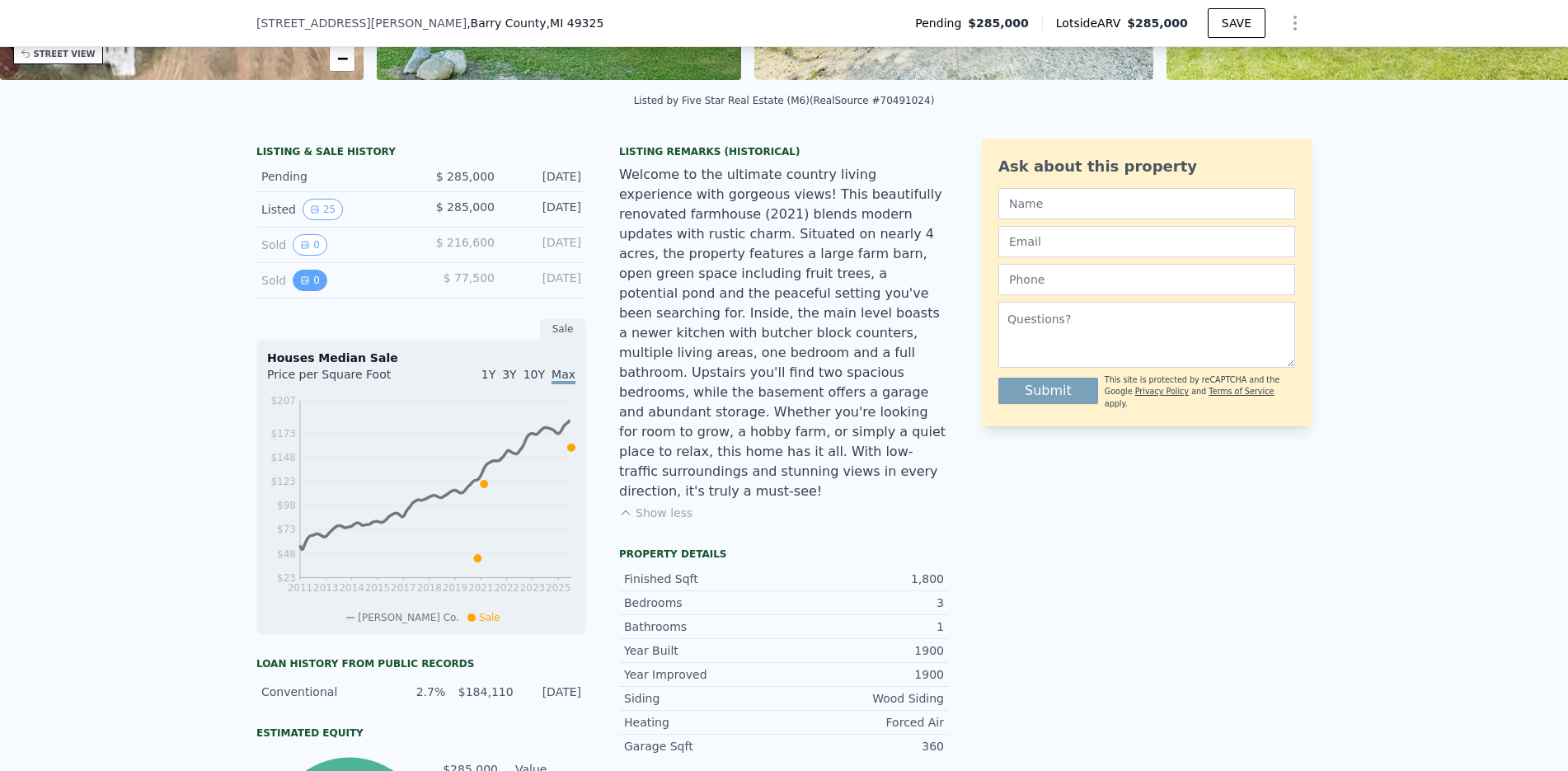
click at [298, 291] on button "0" at bounding box center [310, 280] width 34 height 21
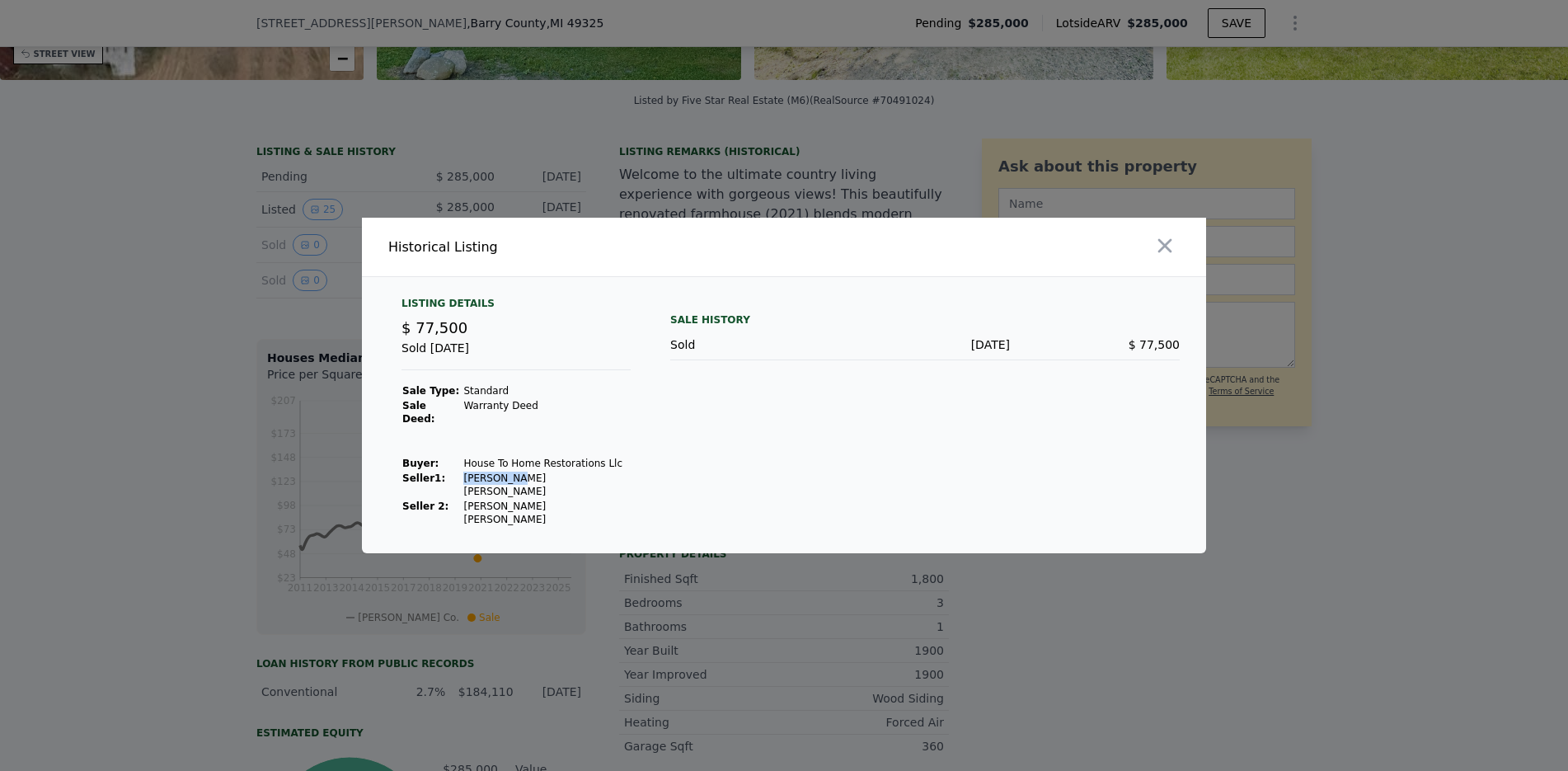
drag, startPoint x: 455, startPoint y: 488, endPoint x: 510, endPoint y: 489, distance: 55.0
click at [510, 489] on td "[PERSON_NAME] [PERSON_NAME]" at bounding box center [546, 485] width 168 height 28
click at [504, 499] on td "[PERSON_NAME] [PERSON_NAME]" at bounding box center [546, 512] width 168 height 28
drag, startPoint x: 471, startPoint y: 493, endPoint x: 525, endPoint y: 496, distance: 54.1
click at [524, 499] on td "[PERSON_NAME] [PERSON_NAME]" at bounding box center [546, 512] width 168 height 28
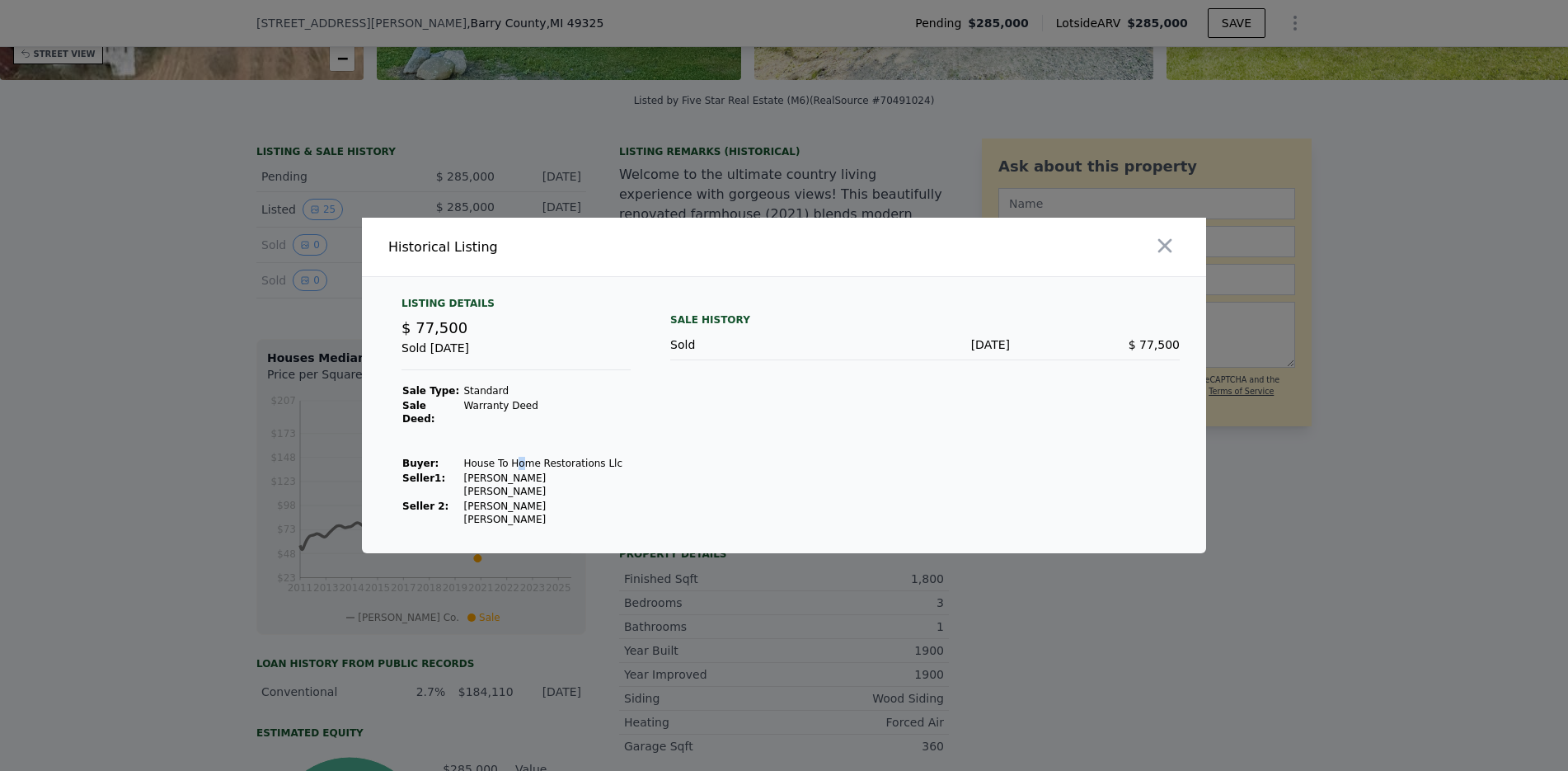
drag, startPoint x: 504, startPoint y: 469, endPoint x: 512, endPoint y: 468, distance: 8.1
click at [515, 468] on td "House To Home Restorations Llc" at bounding box center [546, 463] width 168 height 15
drag, startPoint x: 436, startPoint y: 473, endPoint x: 481, endPoint y: 467, distance: 45.4
click at [481, 467] on tr "Buyer : House To Home Restorations Llc" at bounding box center [515, 463] width 229 height 15
click at [510, 471] on td "House To Home Restorations Llc" at bounding box center [546, 463] width 168 height 15
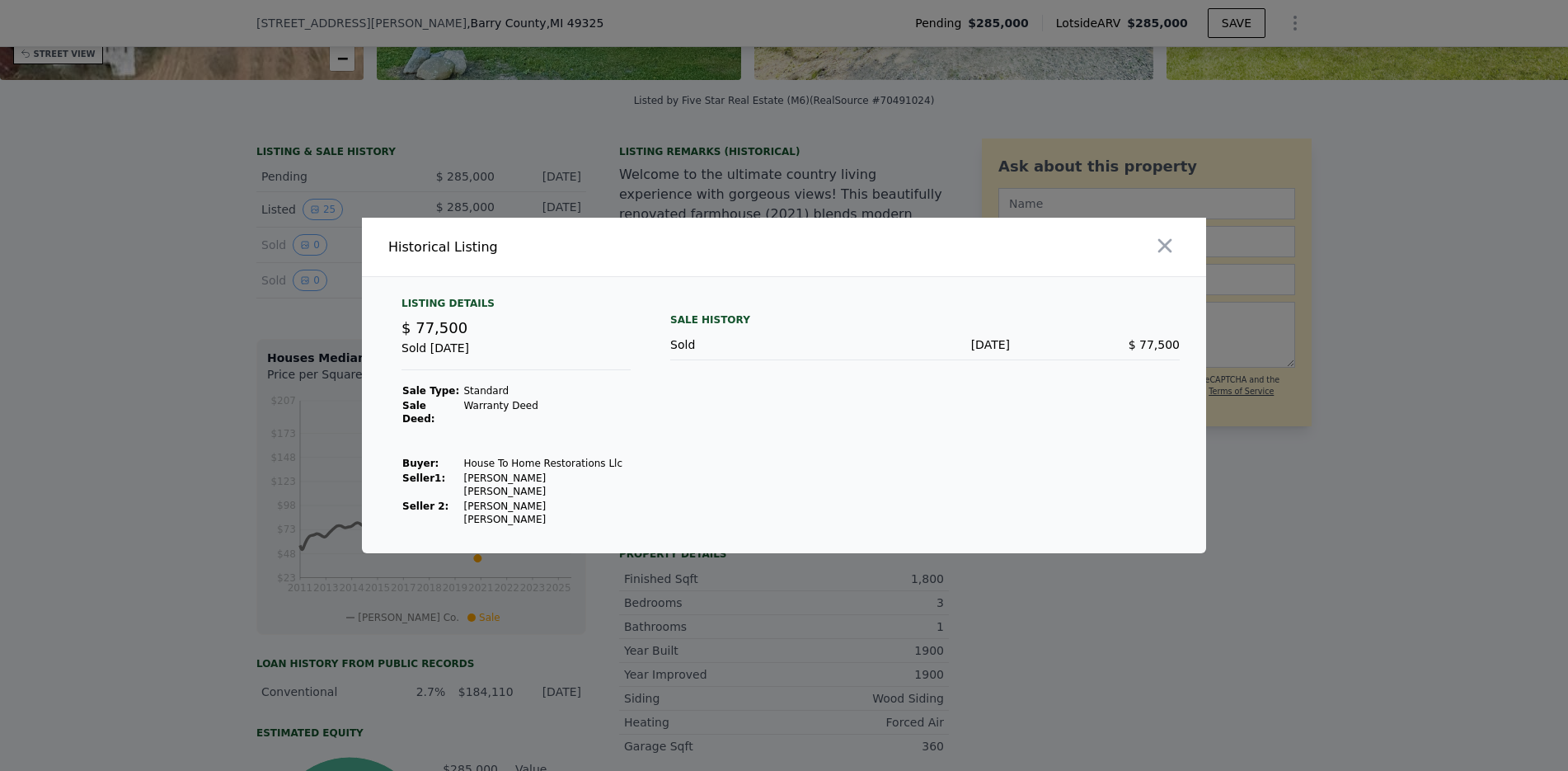
click at [561, 471] on td "House To Home Restorations Llc" at bounding box center [546, 463] width 168 height 15
drag, startPoint x: 150, startPoint y: 308, endPoint x: 176, endPoint y: 309, distance: 26.0
click at [153, 308] on div at bounding box center [784, 386] width 1568 height 771
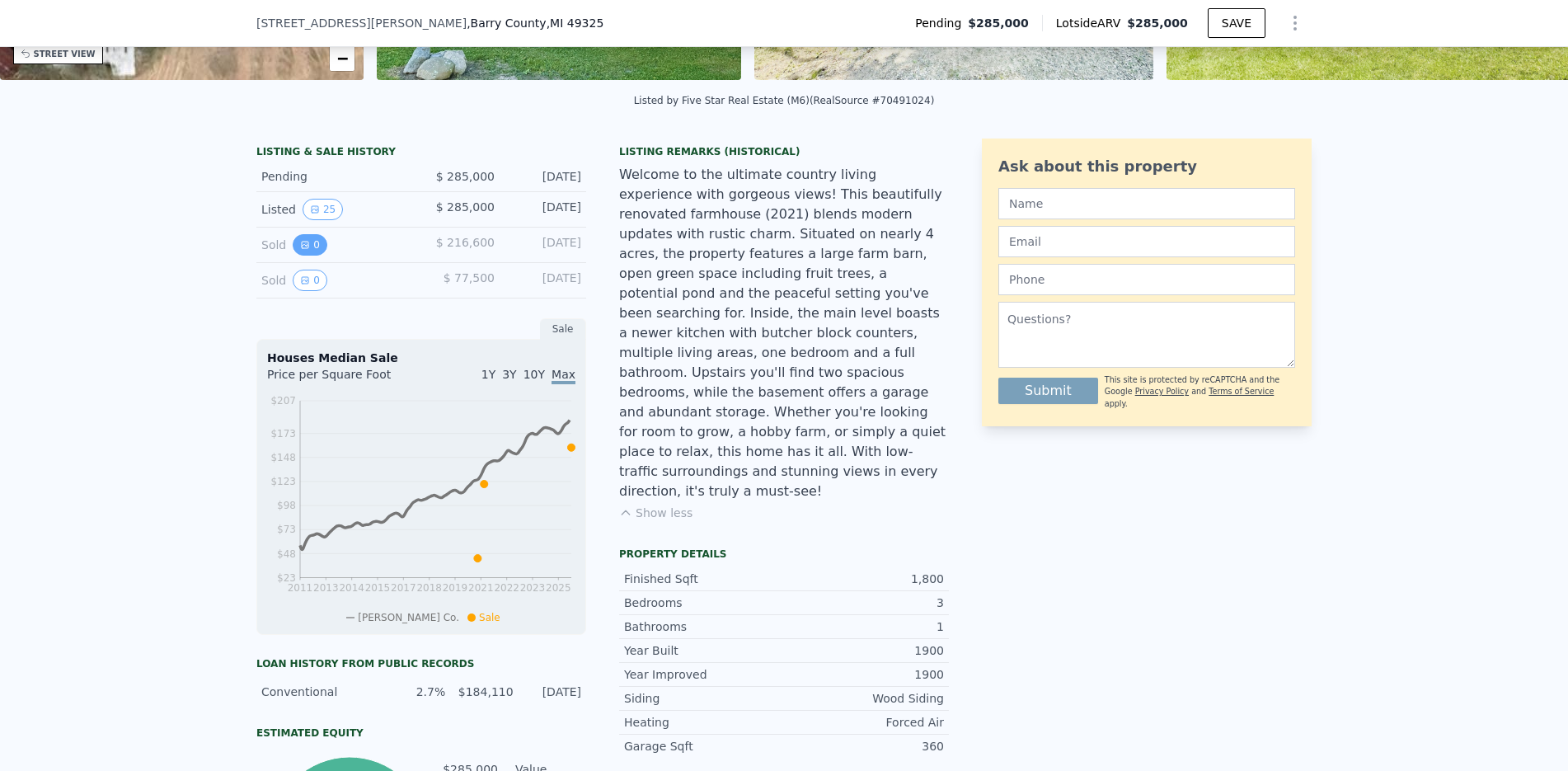
click at [302, 250] on icon "View historical data" at bounding box center [305, 245] width 10 height 10
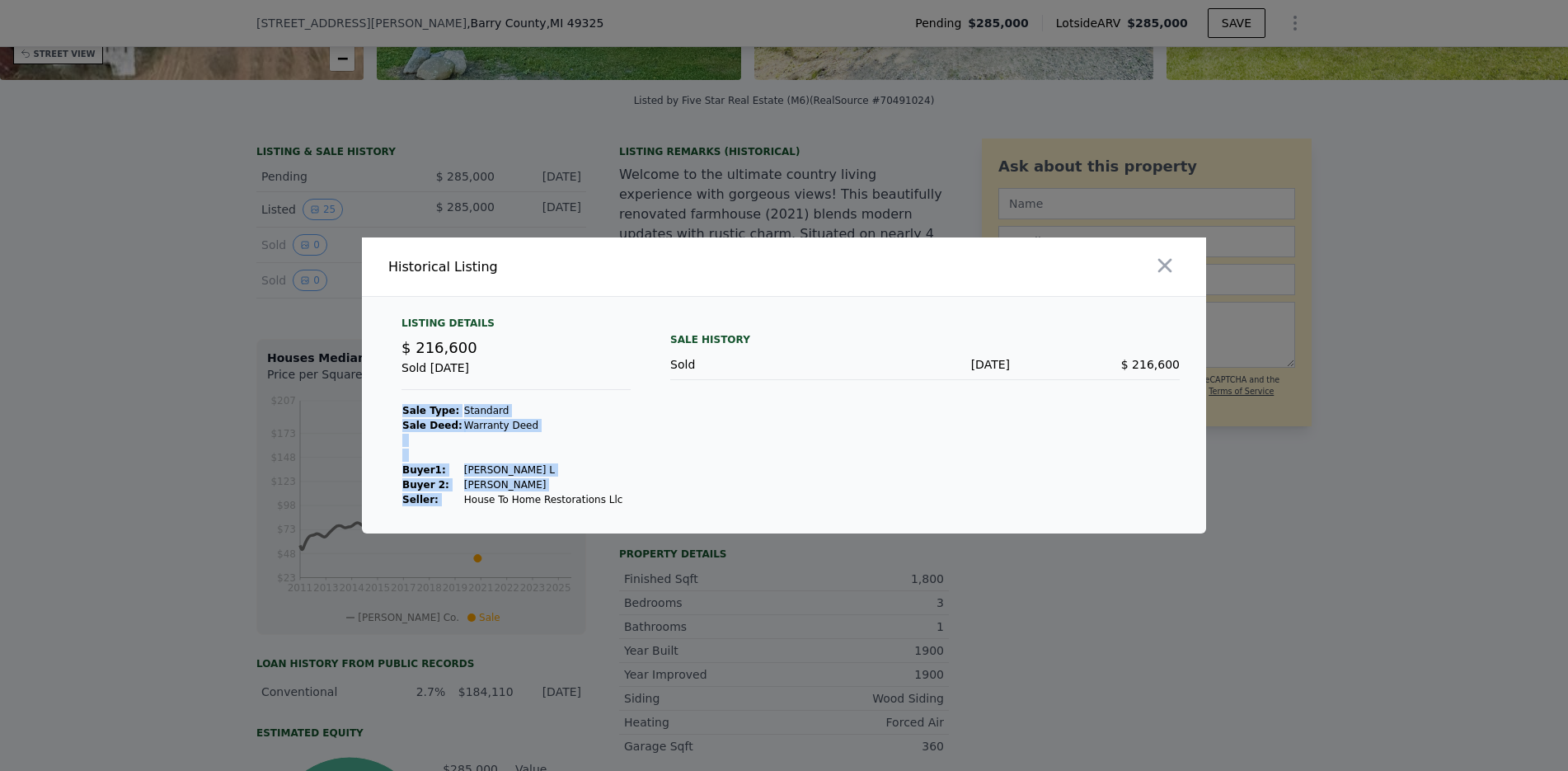
drag, startPoint x: 459, startPoint y: 495, endPoint x: 542, endPoint y: 512, distance: 84.7
click at [542, 512] on div "Listing Details $ 216,600 Sold [DATE] Sale Type: Standard Sale Deed: Warranty D…" at bounding box center [784, 425] width 844 height 217
click at [484, 487] on td "[PERSON_NAME]" at bounding box center [543, 485] width 160 height 15
click at [143, 294] on div at bounding box center [784, 386] width 1568 height 771
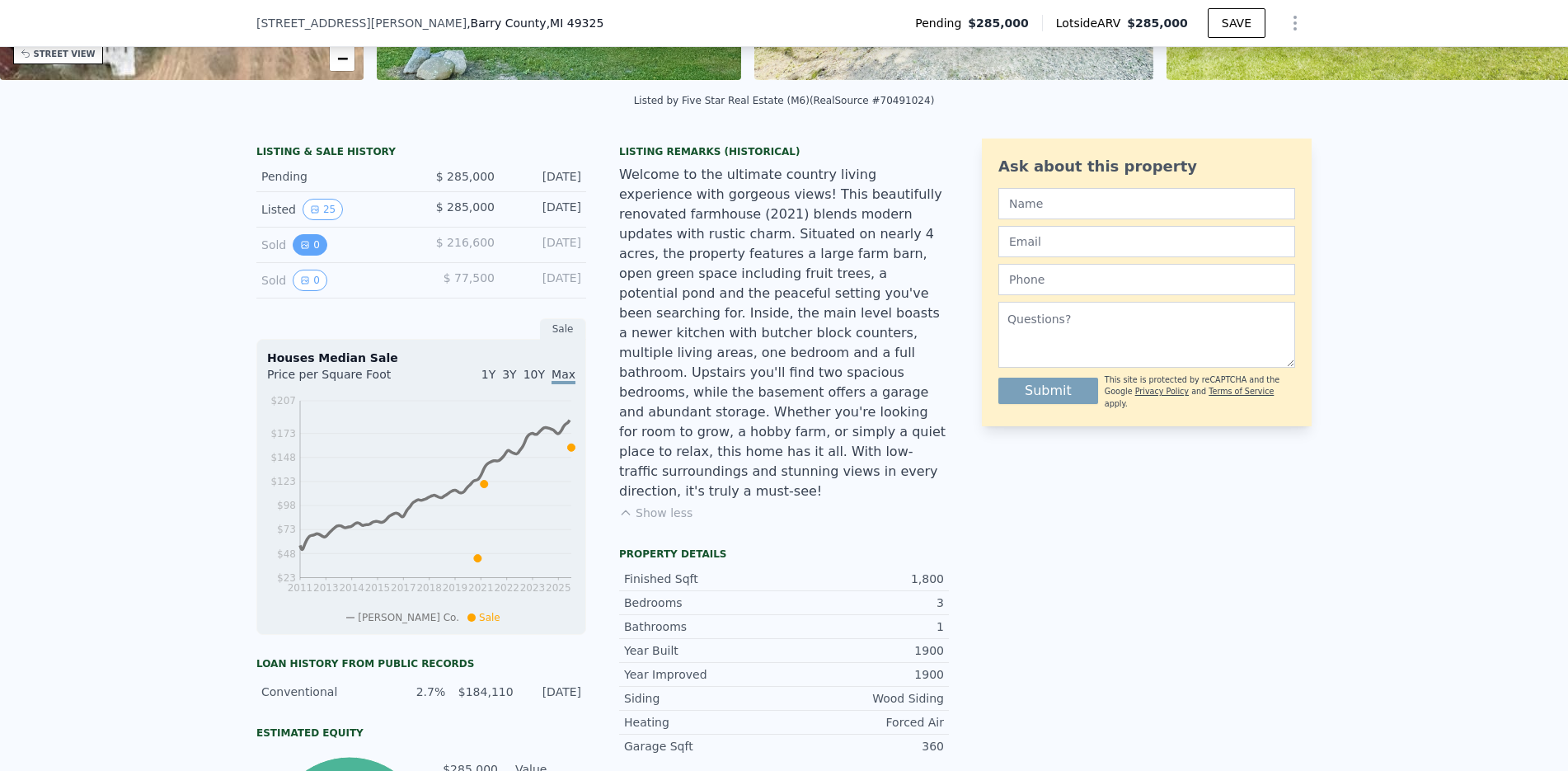
click at [295, 256] on button "0" at bounding box center [310, 245] width 34 height 21
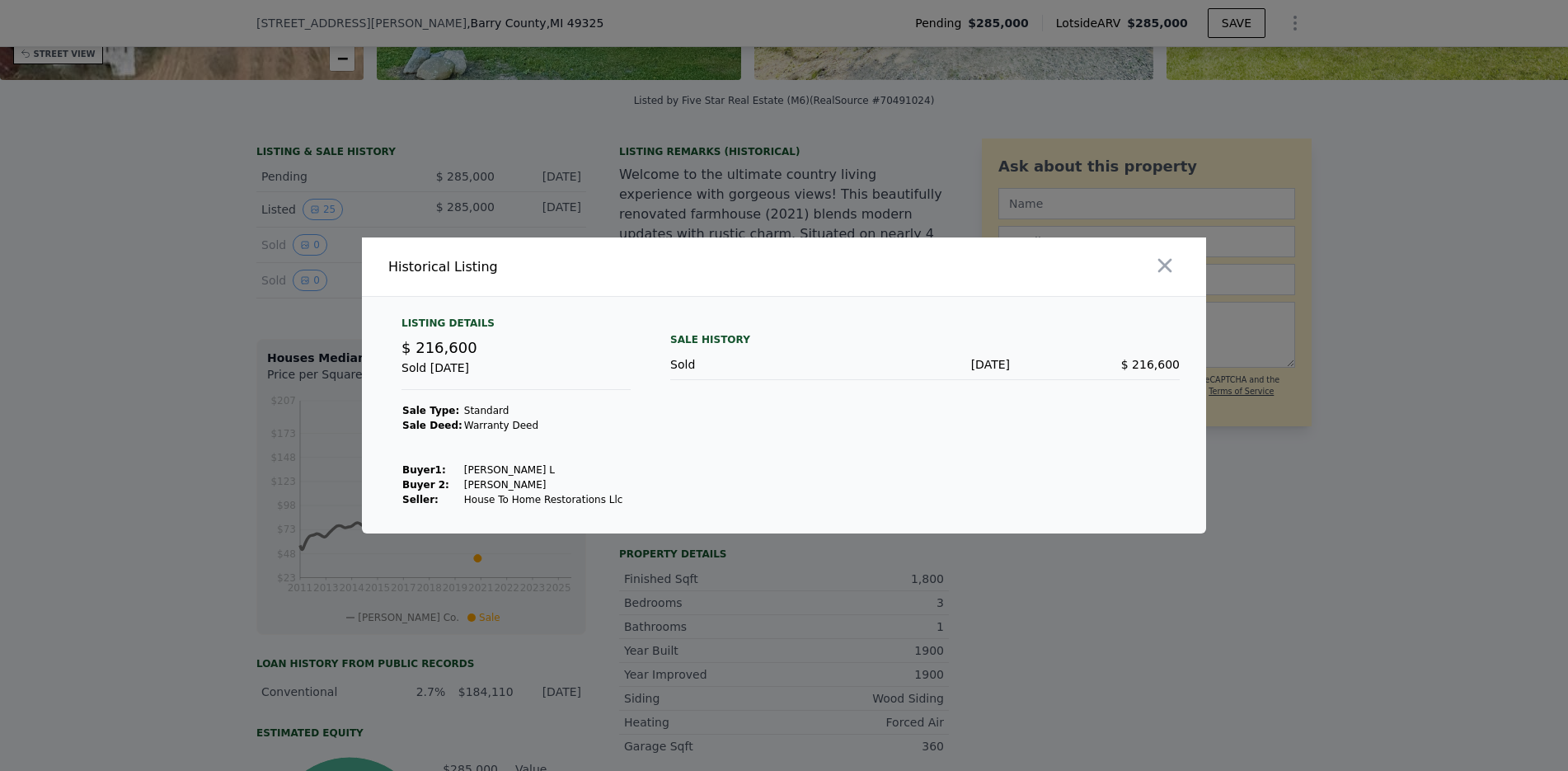
click at [186, 248] on div at bounding box center [784, 386] width 1568 height 771
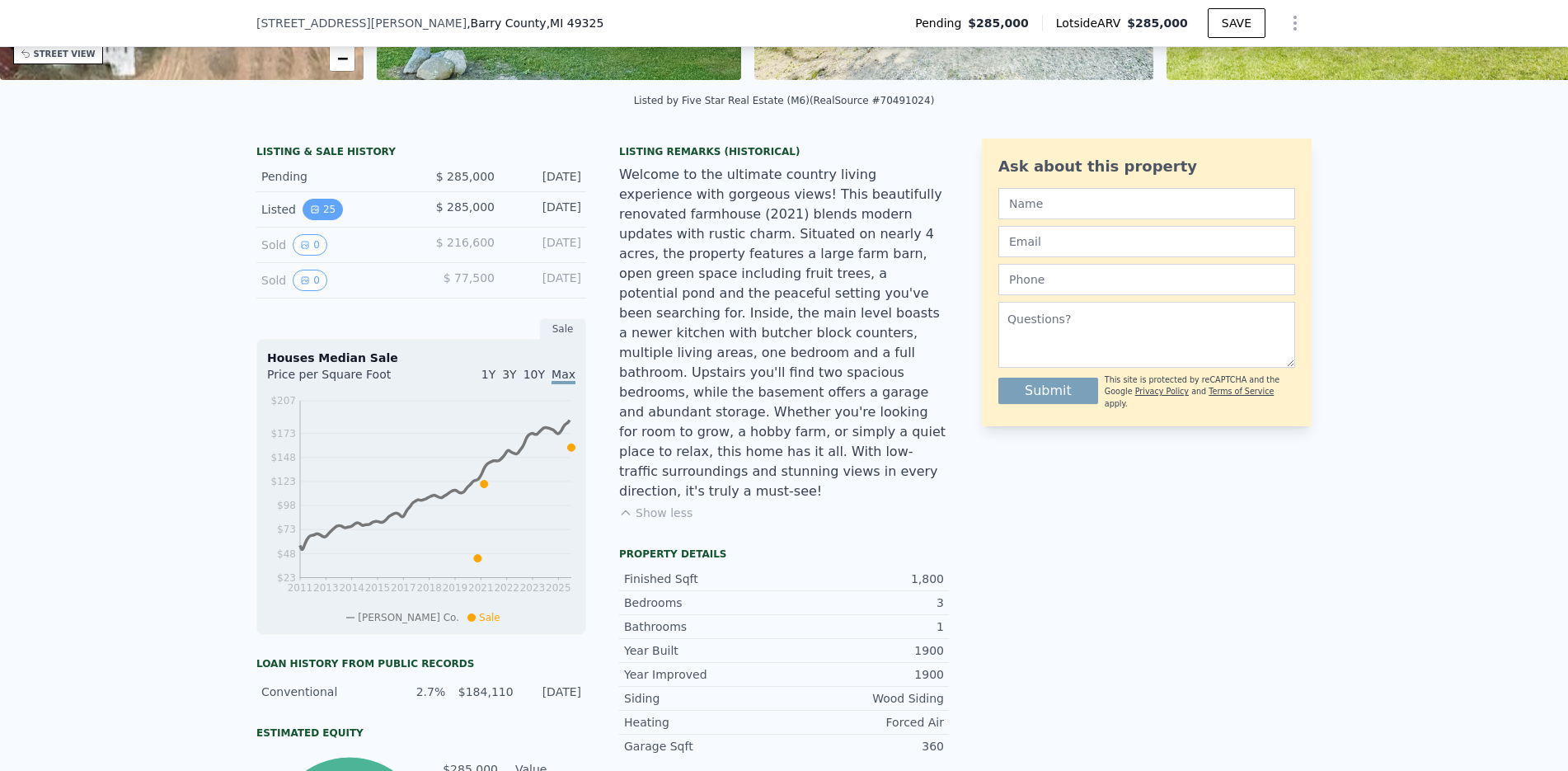
click at [315, 221] on button "25" at bounding box center [322, 209] width 41 height 21
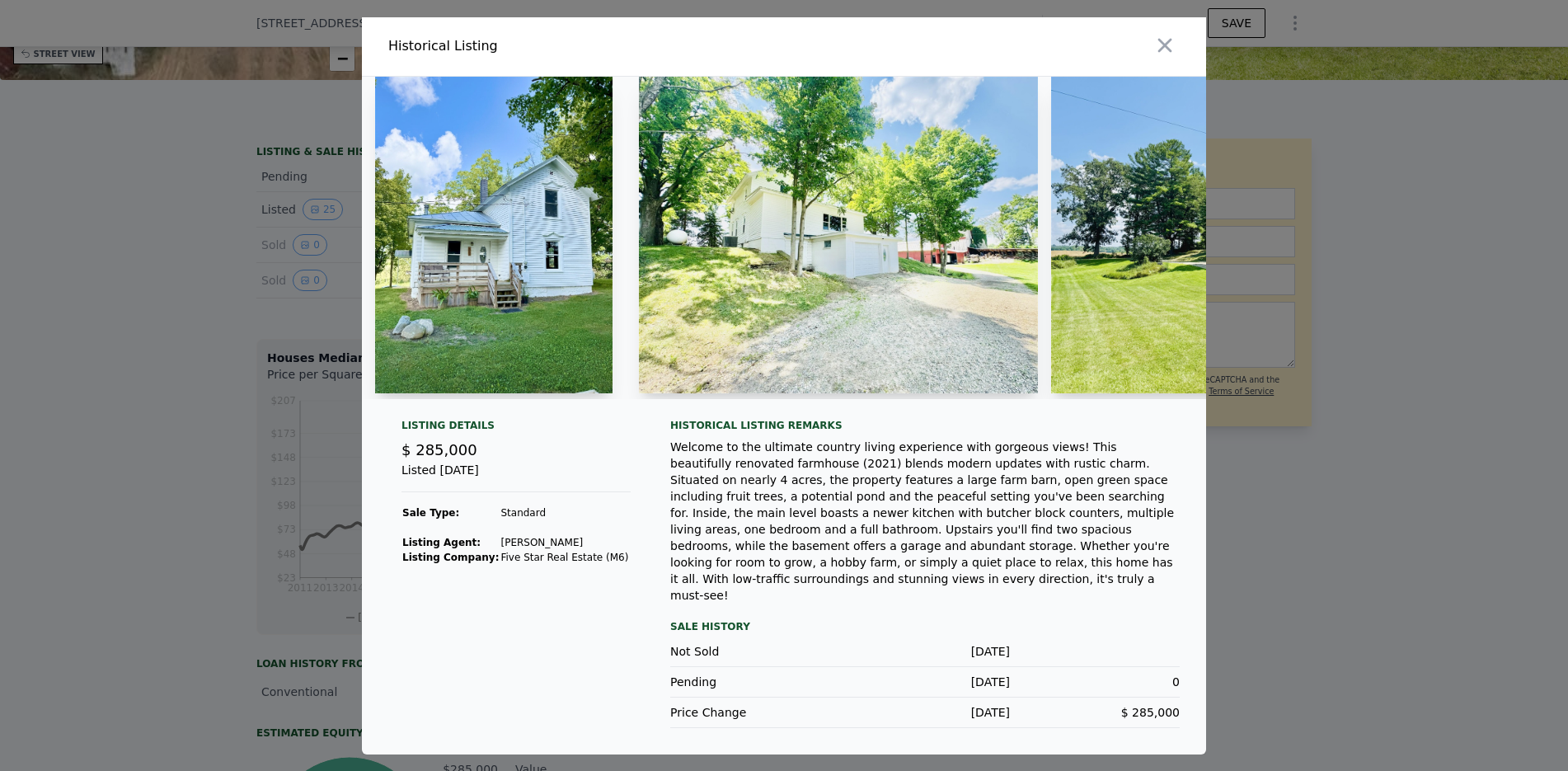
click at [191, 278] on div at bounding box center [784, 386] width 1568 height 771
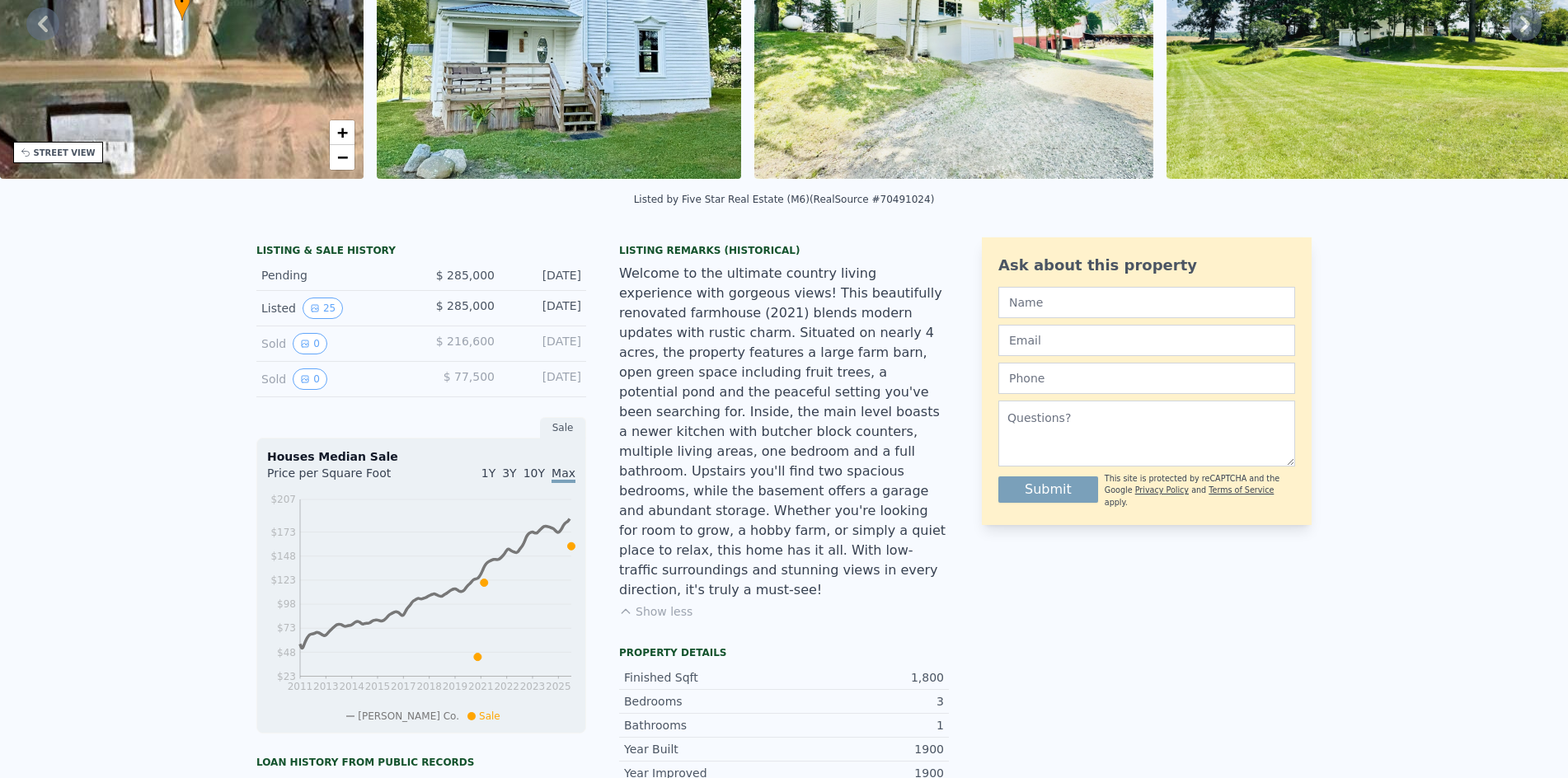
scroll to position [6, 0]
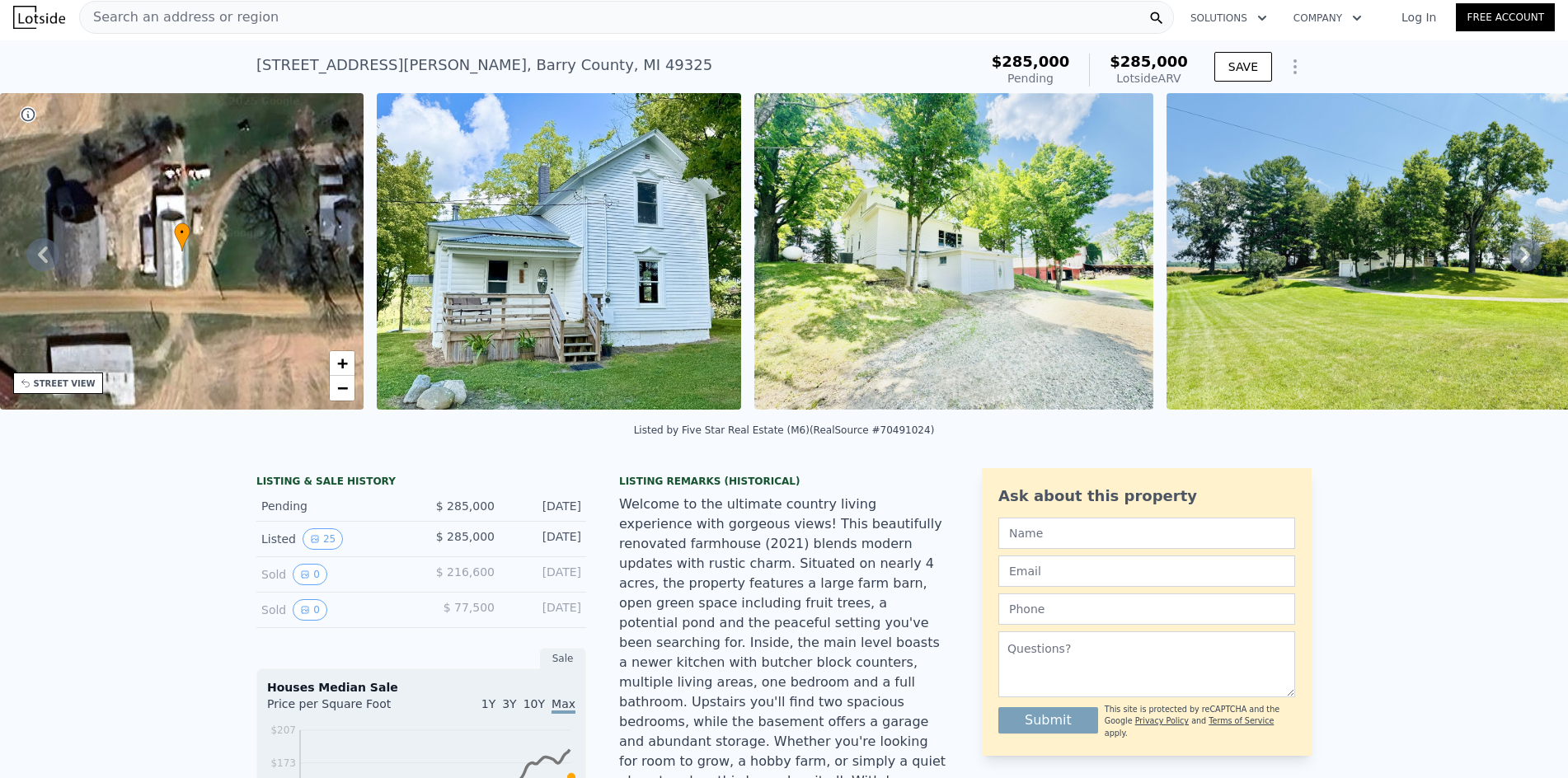
click at [284, 66] on div "[STREET_ADDRESS][PERSON_NAME]" at bounding box center [485, 65] width 456 height 23
copy div "[STREET_ADDRESS][PERSON_NAME] Pending from $285k (~ARV $285k )"
